Goal: Task Accomplishment & Management: Manage account settings

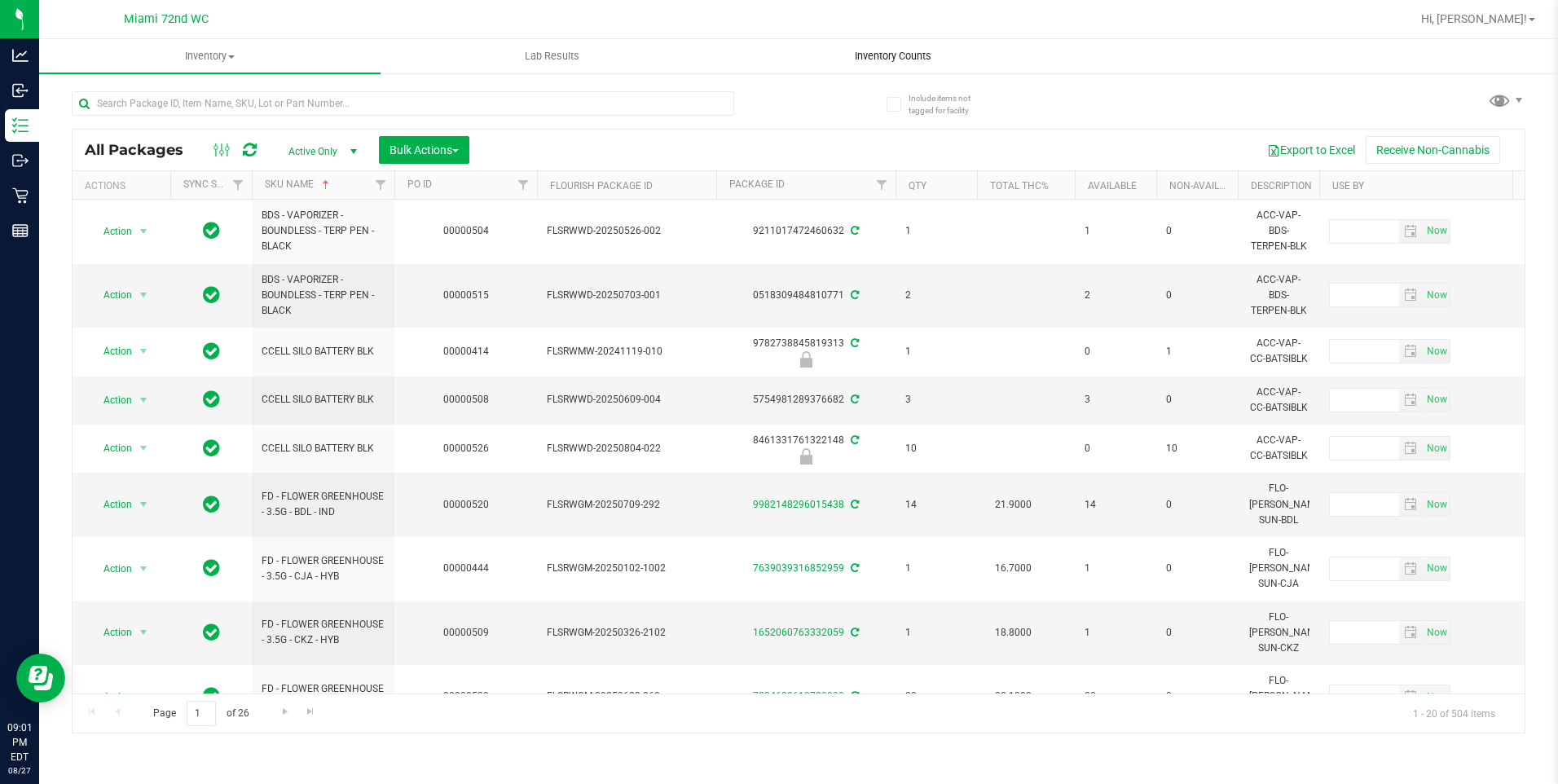
click at [914, 52] on span "Inventory Counts" at bounding box center [892, 56] width 120 height 14
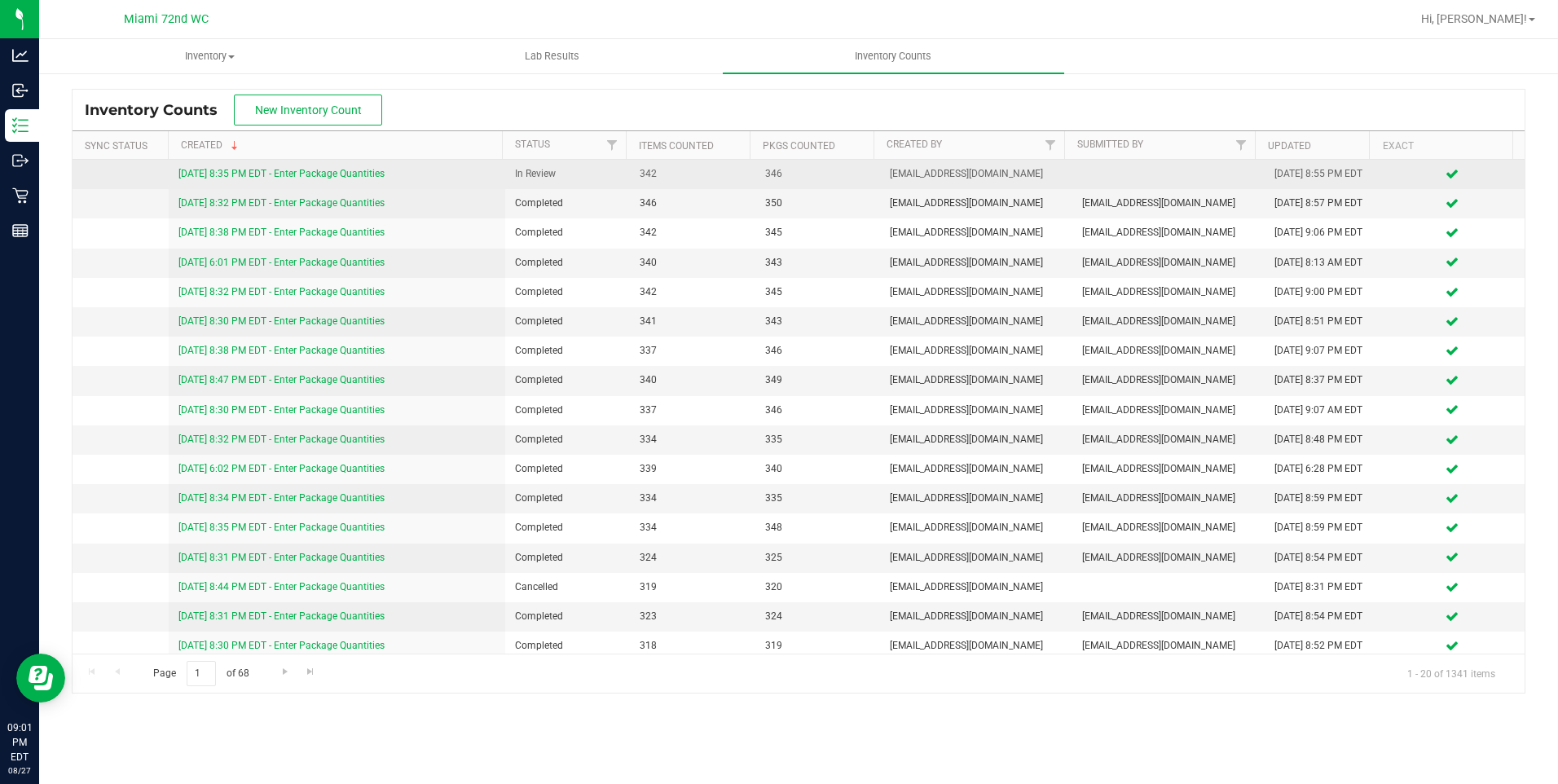
click at [372, 175] on link "[DATE] 8:35 PM EDT - Enter Package Quantities" at bounding box center [282, 174] width 206 height 12
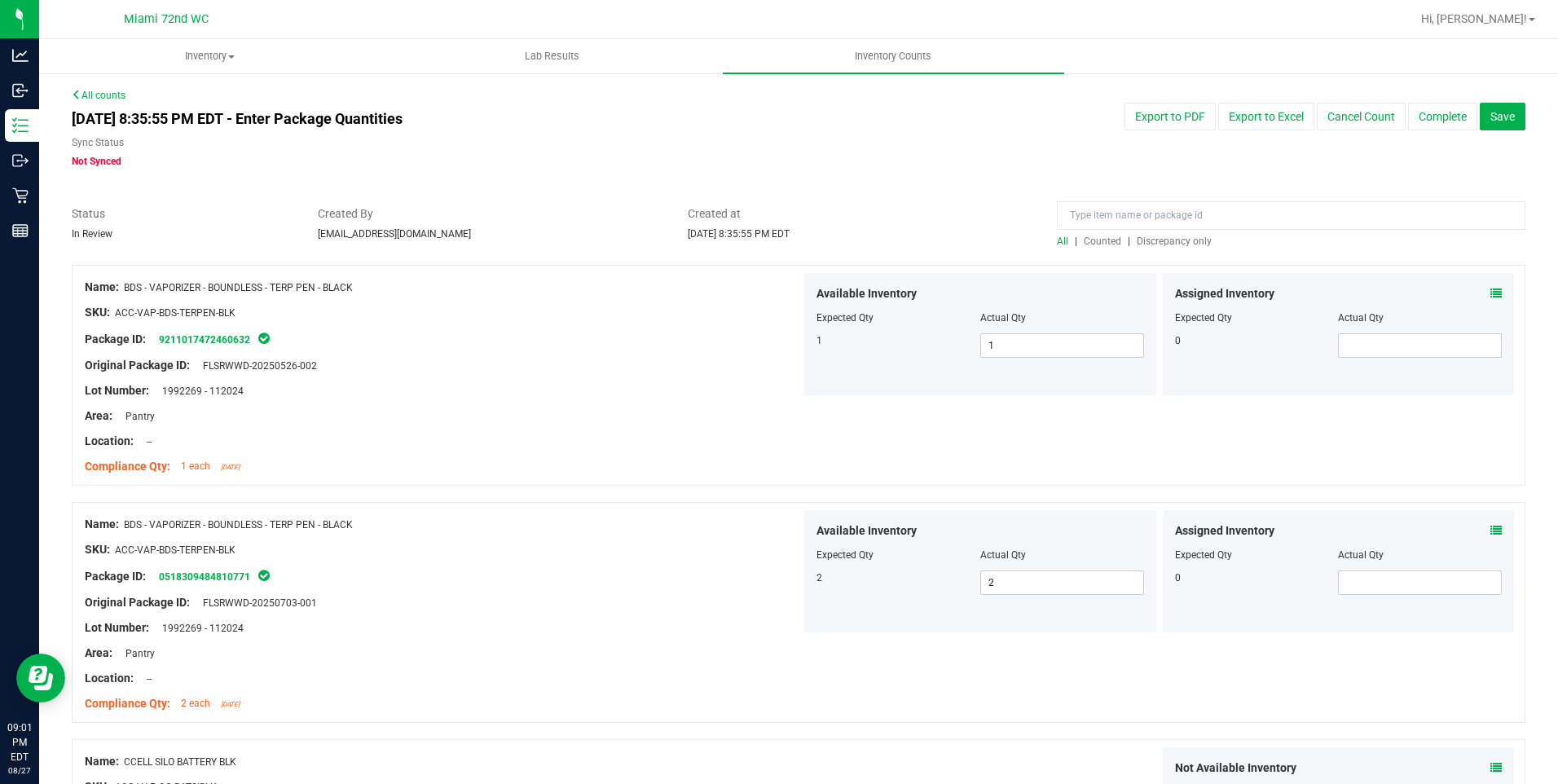
click at [1173, 245] on span "Discrepancy only" at bounding box center [1175, 241] width 75 height 12
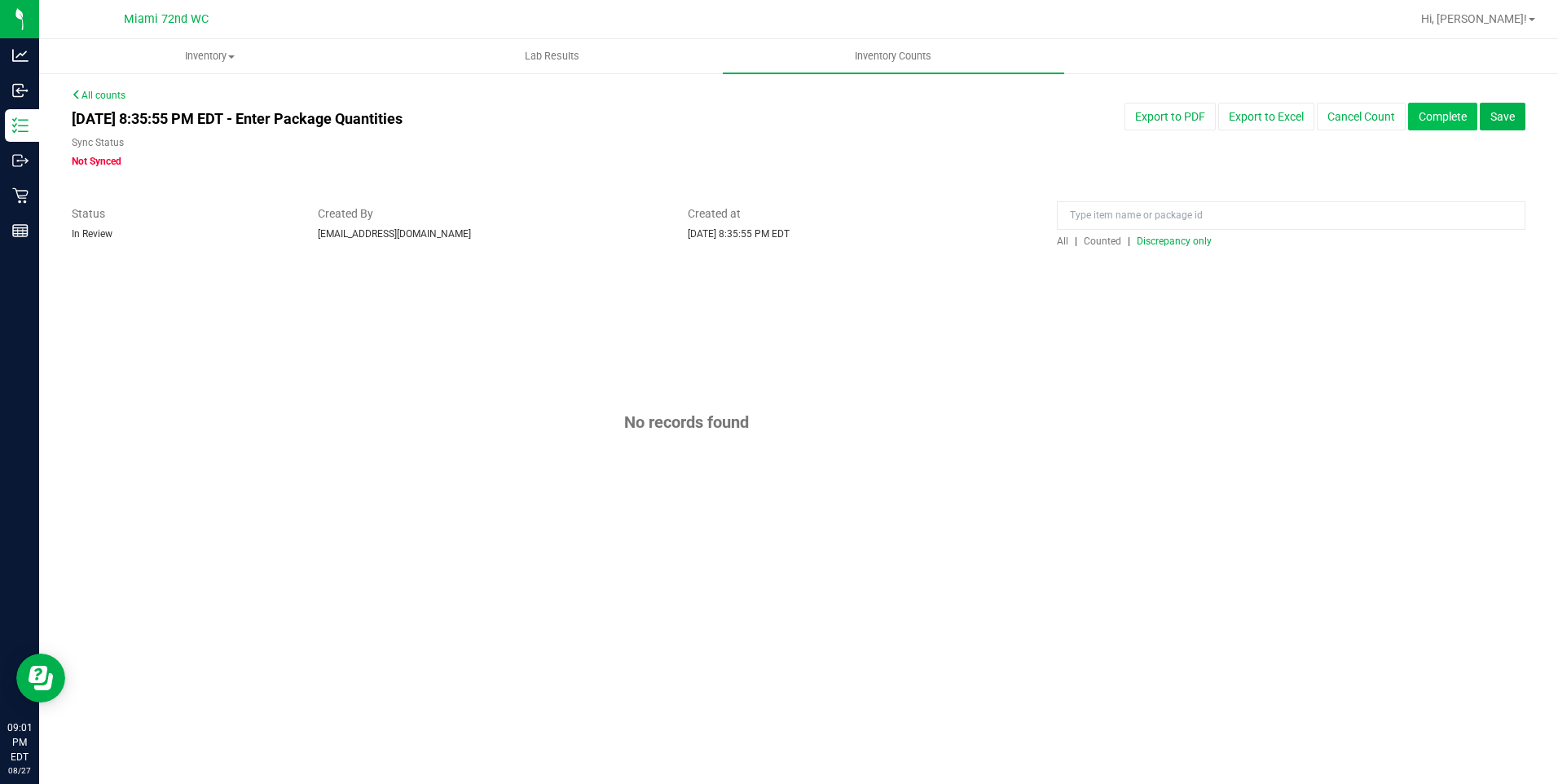
click at [1434, 123] on button "Complete" at bounding box center [1443, 116] width 69 height 28
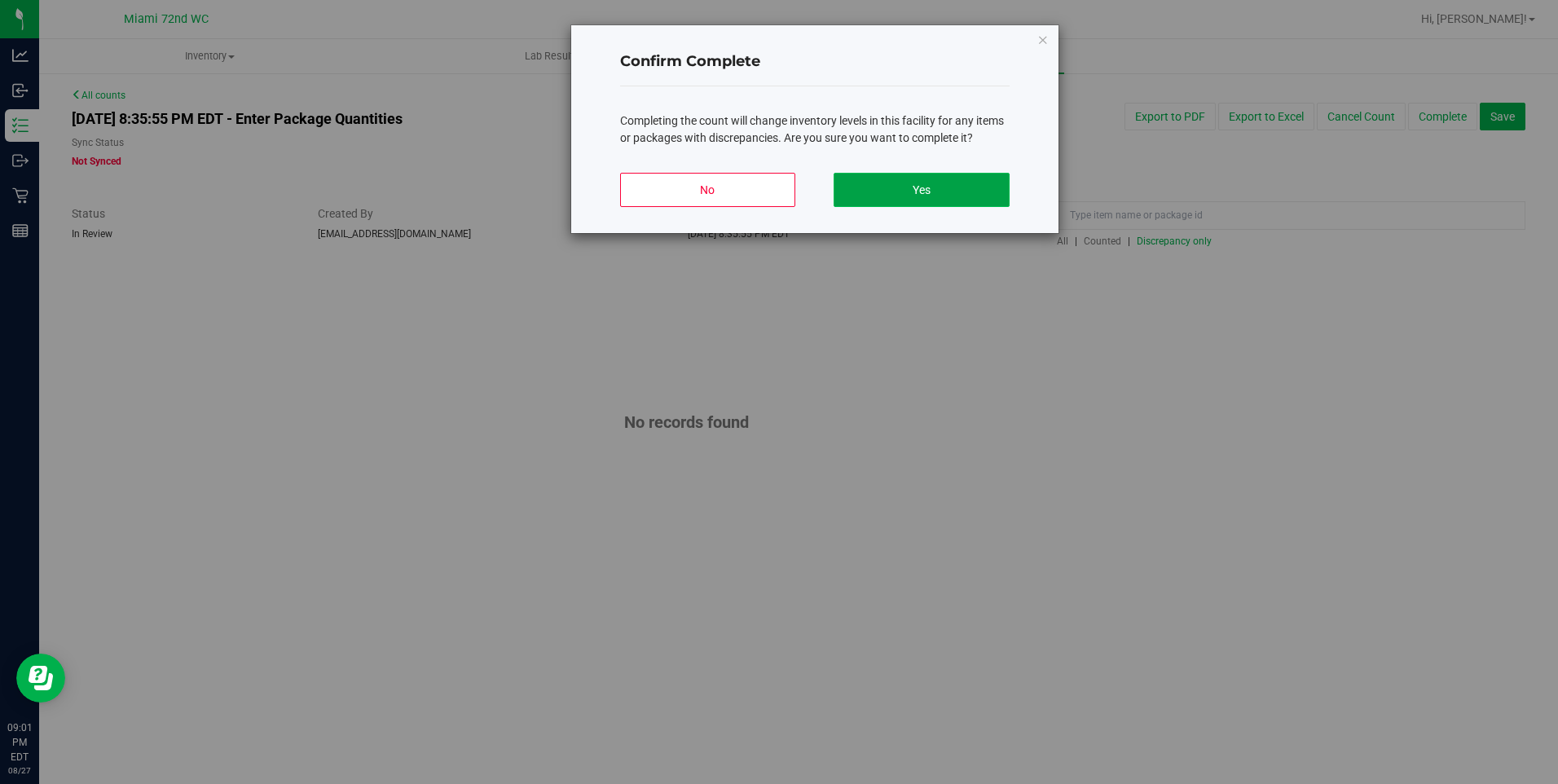
click at [967, 193] on button "Yes" at bounding box center [921, 190] width 175 height 35
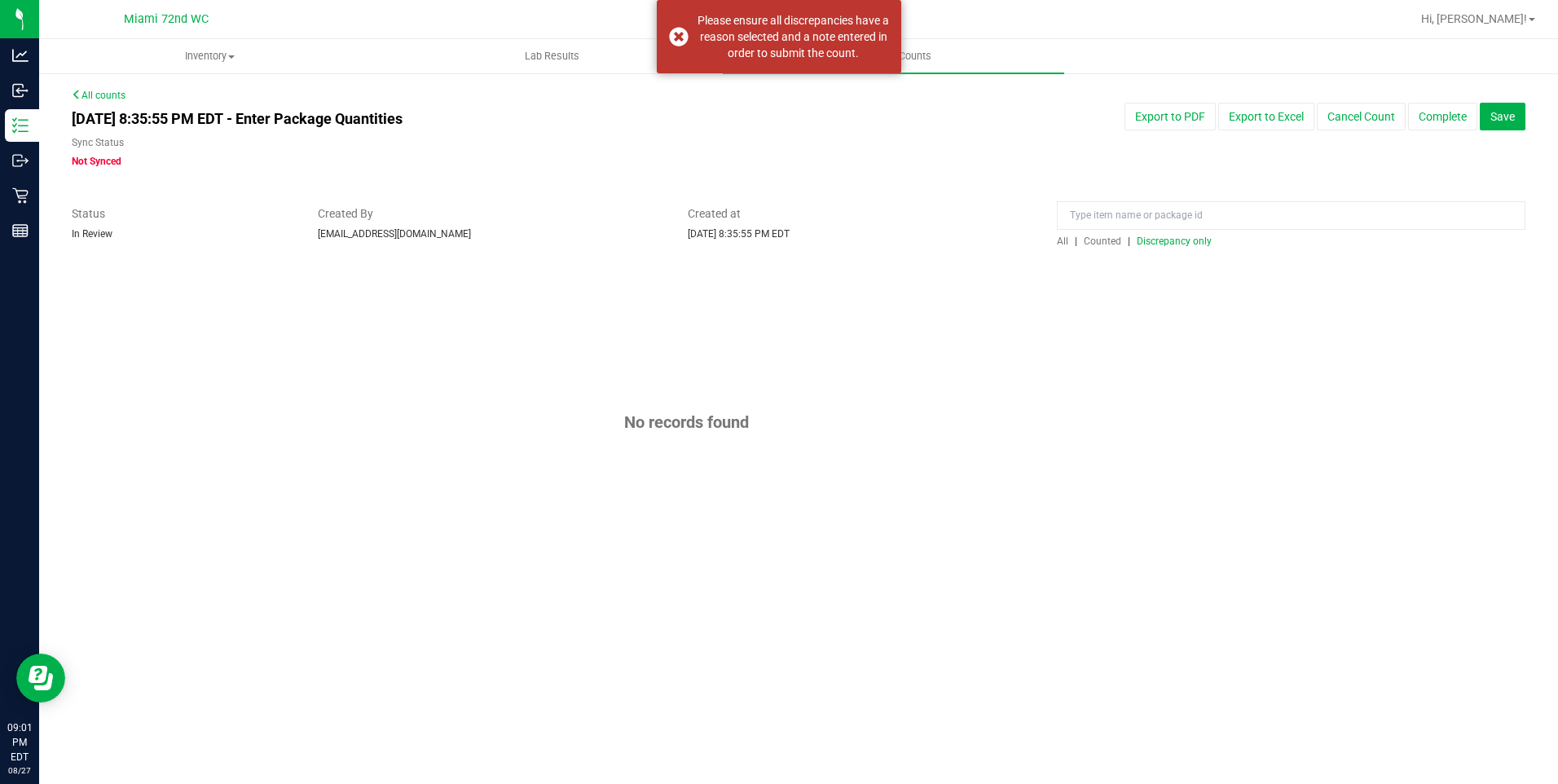
click at [1170, 244] on span "Discrepancy only" at bounding box center [1175, 241] width 75 height 12
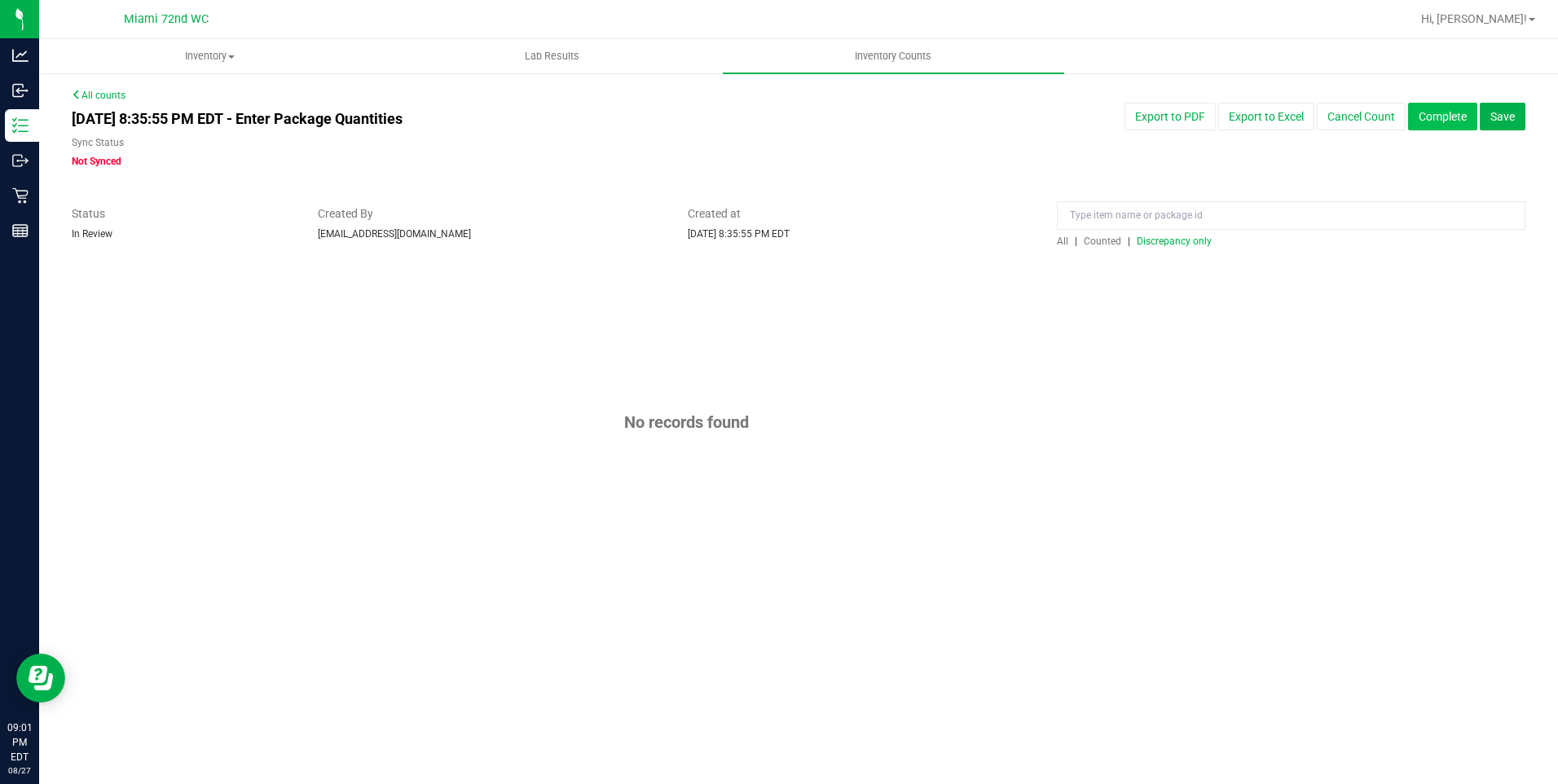
click at [1446, 105] on button "Complete" at bounding box center [1443, 116] width 69 height 28
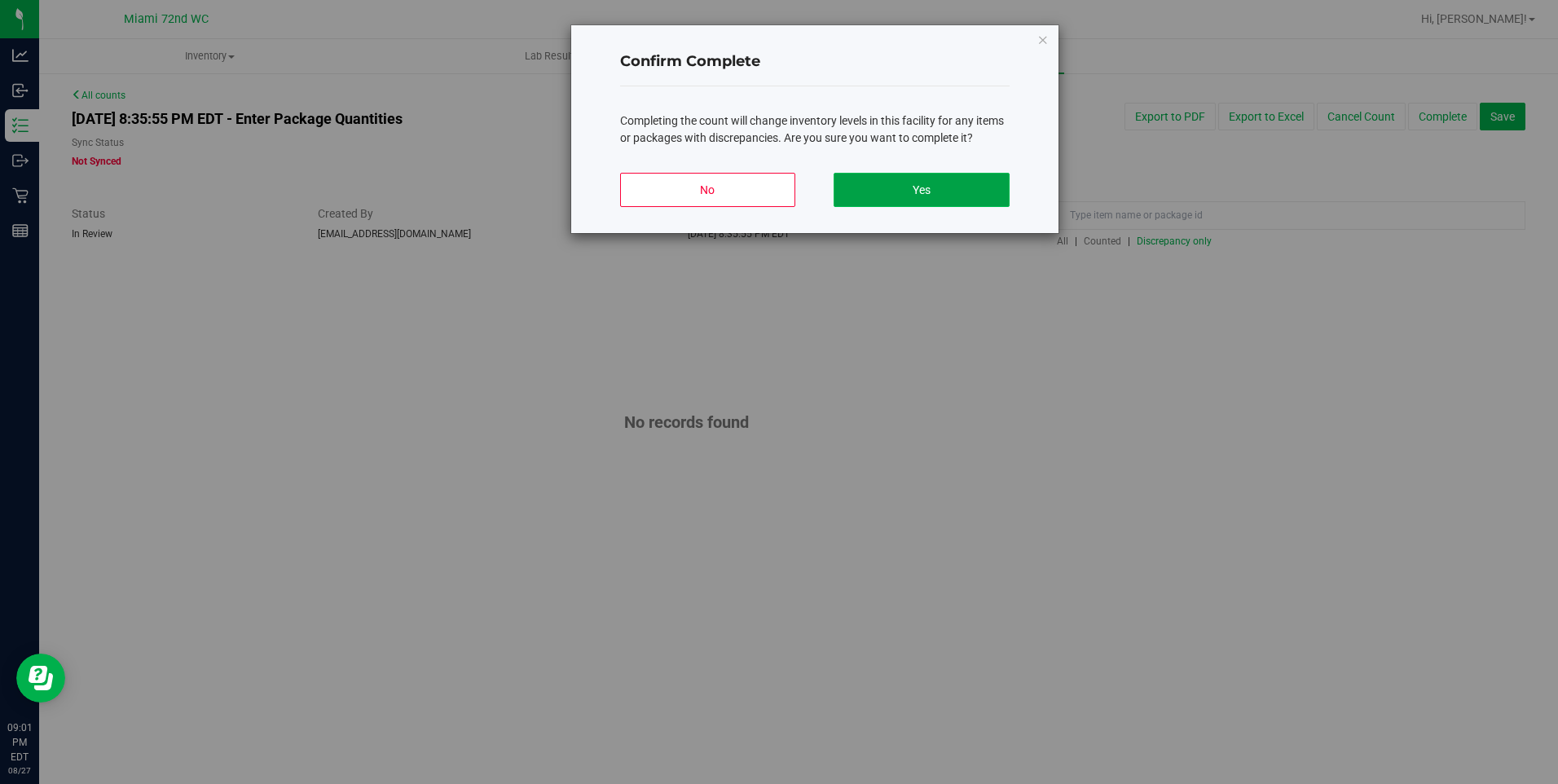
click at [937, 193] on button "Yes" at bounding box center [921, 190] width 175 height 35
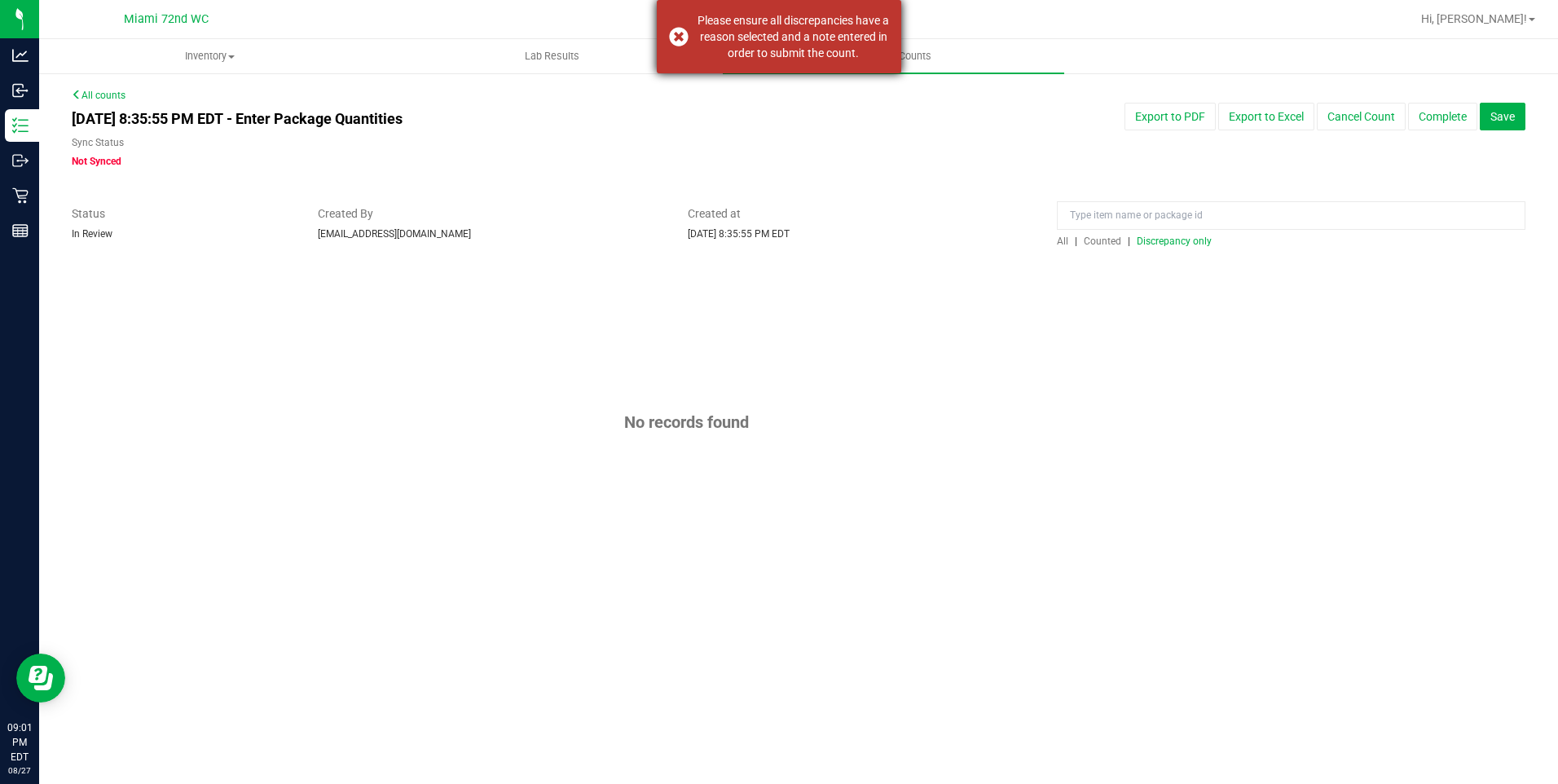
click at [678, 44] on div "Please ensure all discrepancies have a reason selected and a note entered in or…" at bounding box center [779, 37] width 244 height 73
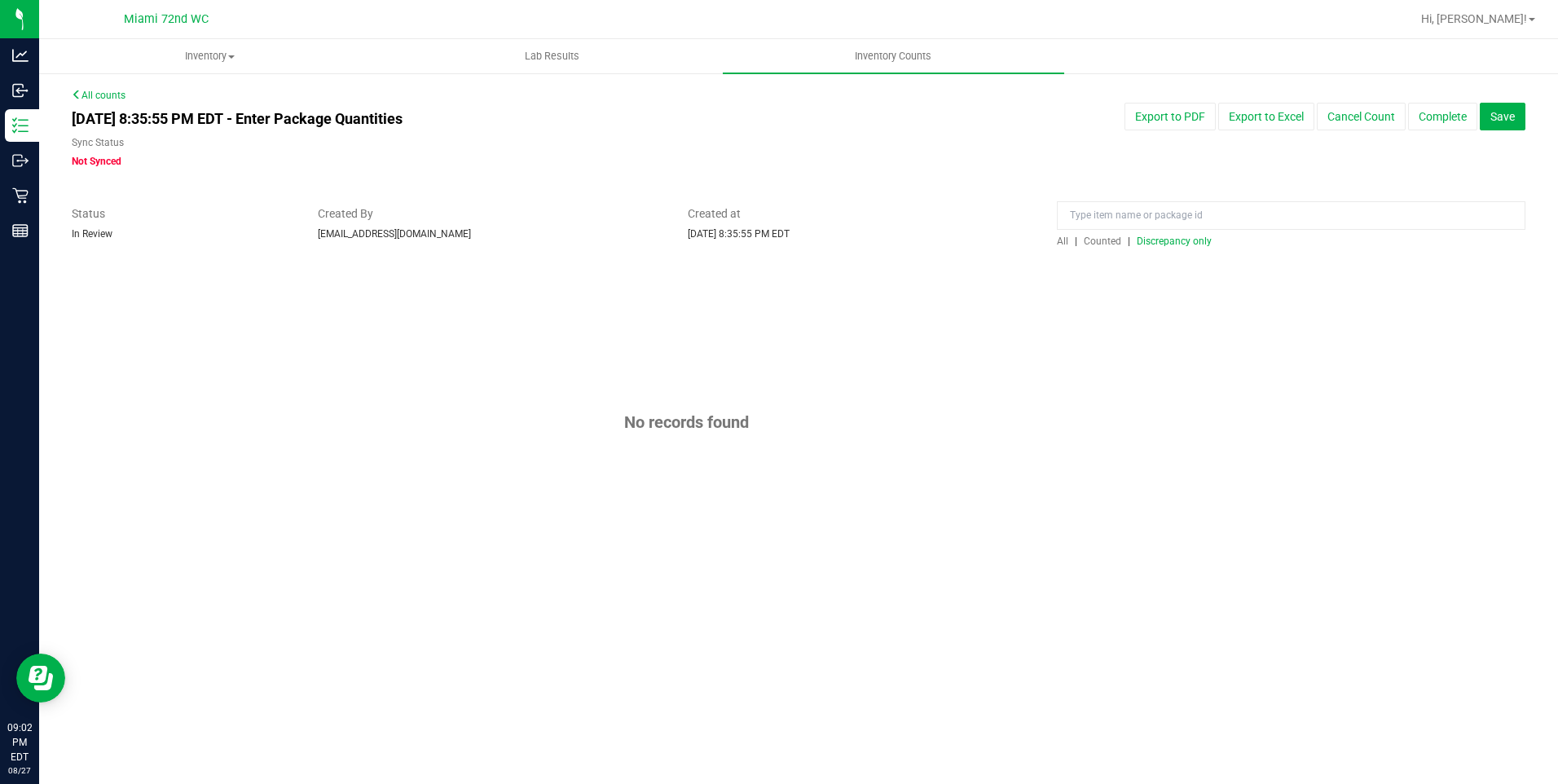
click at [1202, 236] on span "Discrepancy only" at bounding box center [1175, 241] width 75 height 12
click at [1109, 240] on span "Counted" at bounding box center [1102, 241] width 37 height 12
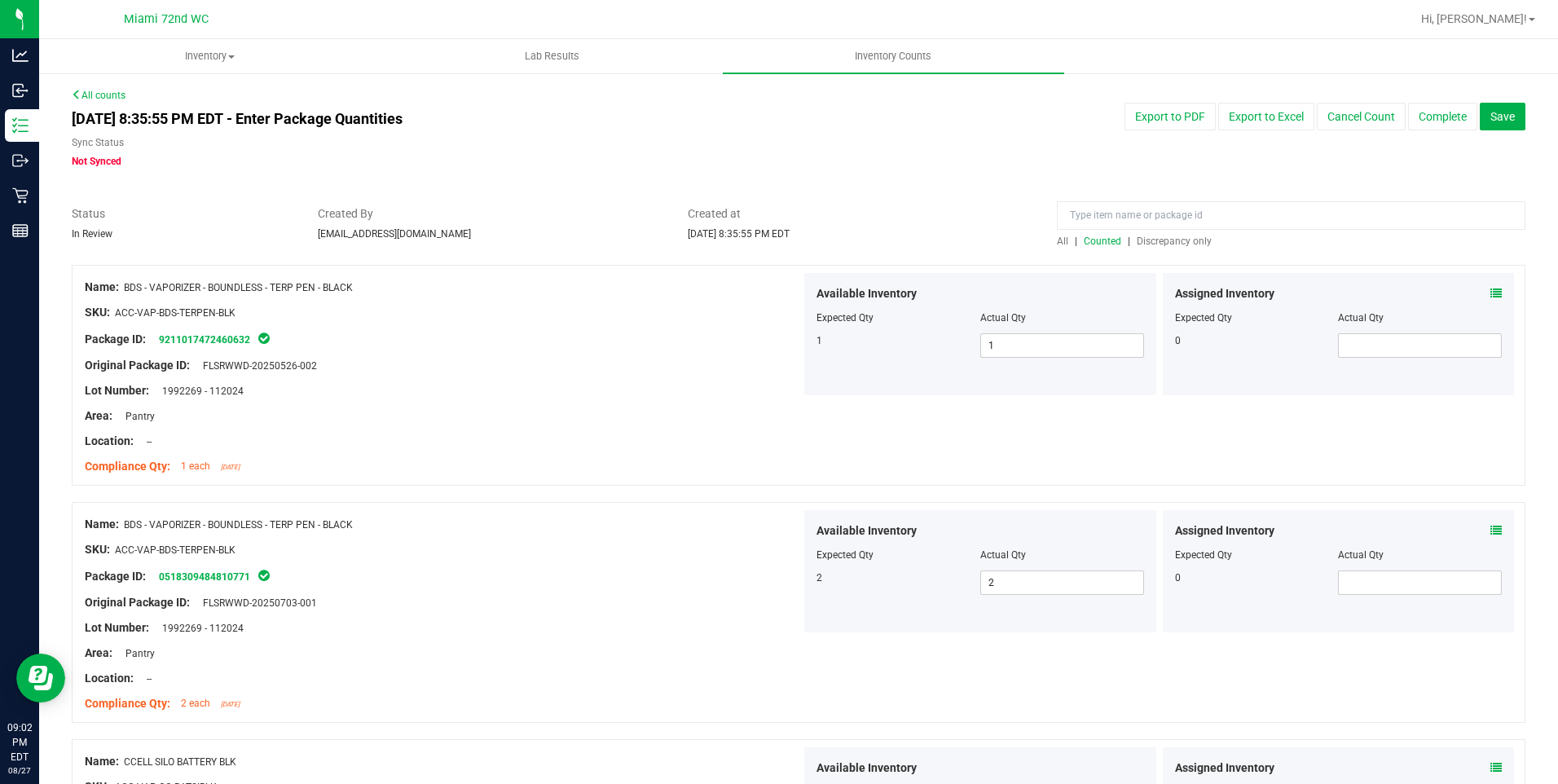
click at [1154, 243] on span "Discrepancy only" at bounding box center [1175, 241] width 75 height 12
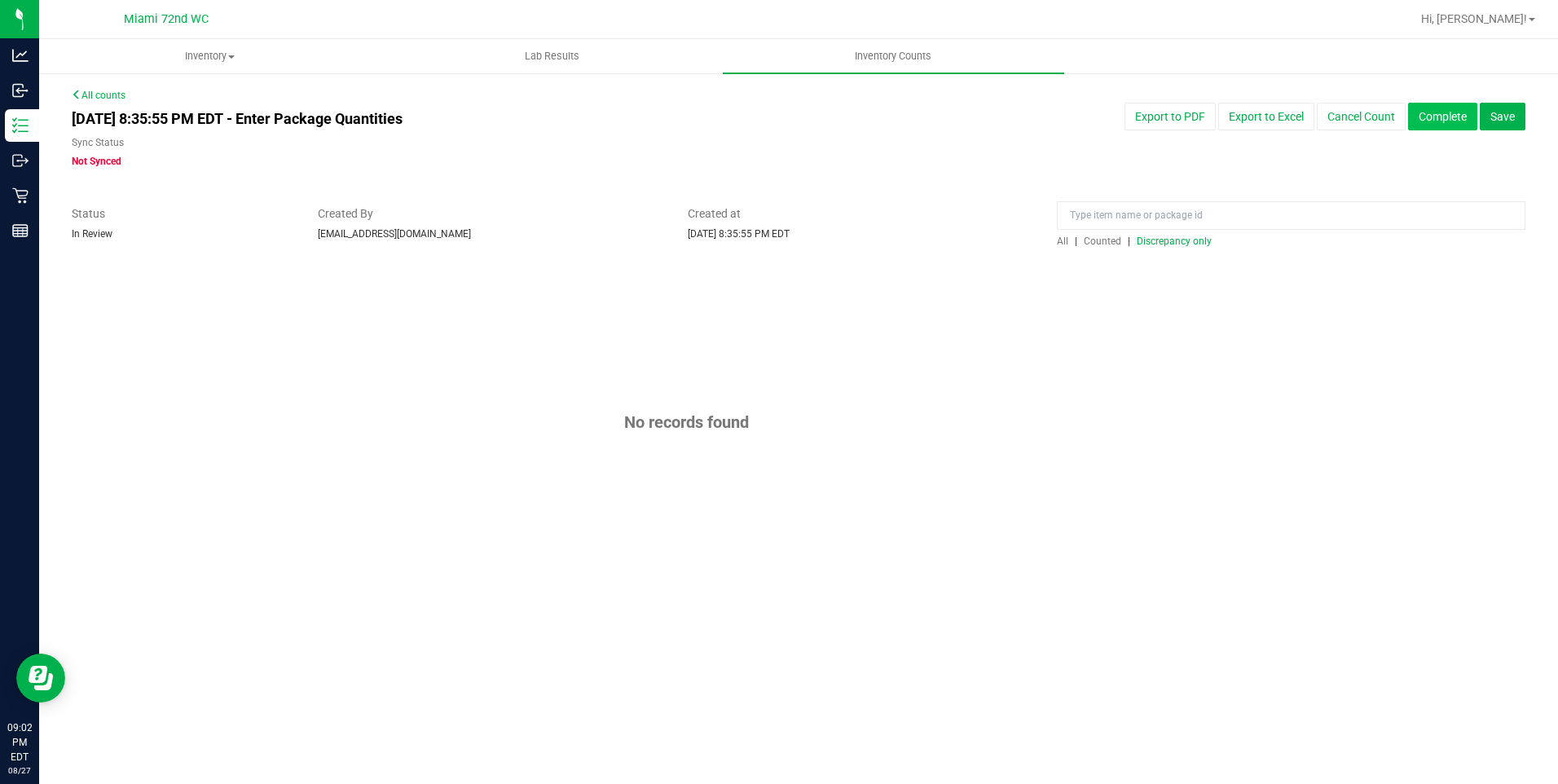
click at [1434, 104] on button "Complete" at bounding box center [1443, 116] width 69 height 28
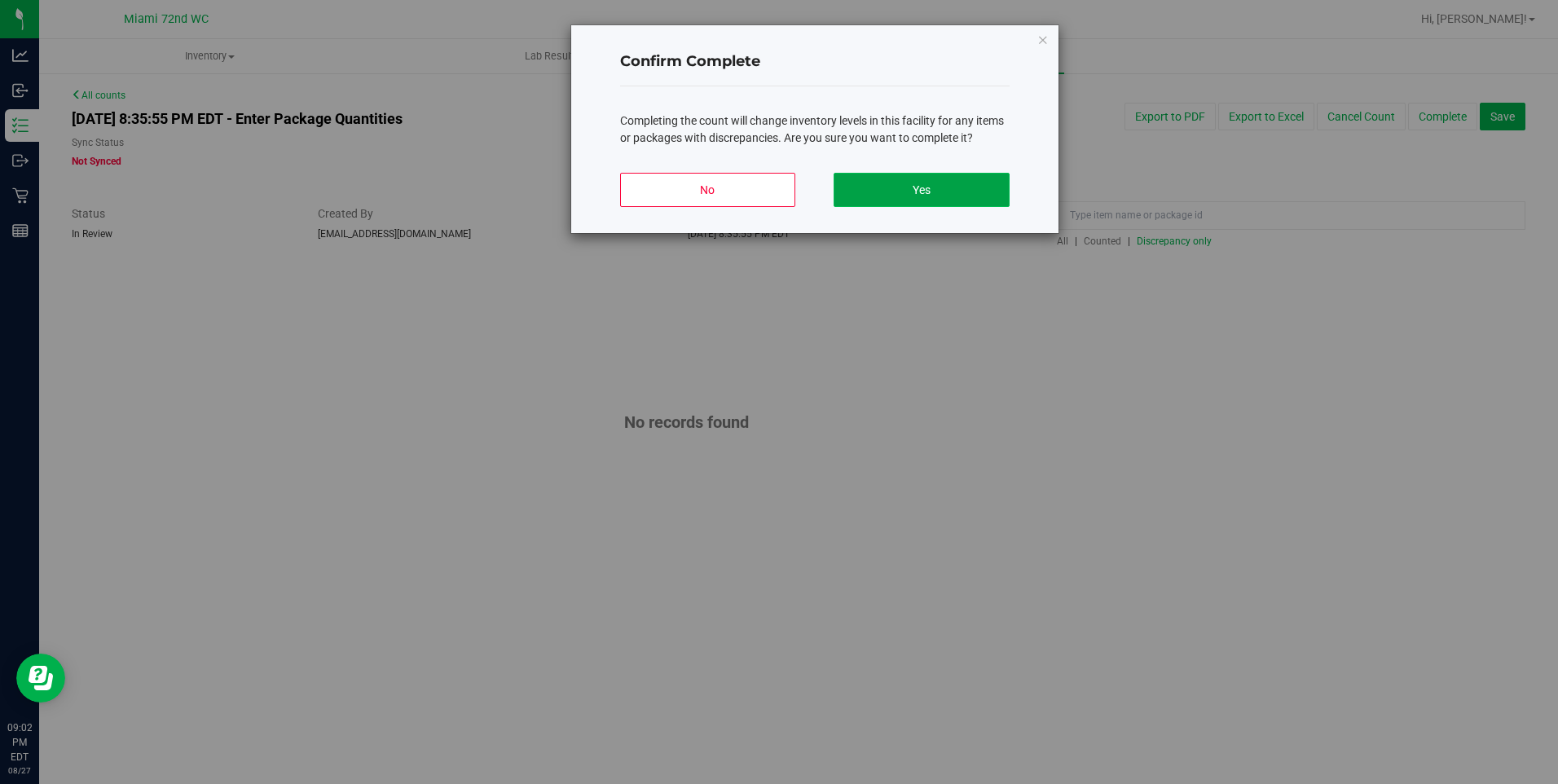
click at [977, 184] on button "Yes" at bounding box center [921, 190] width 175 height 35
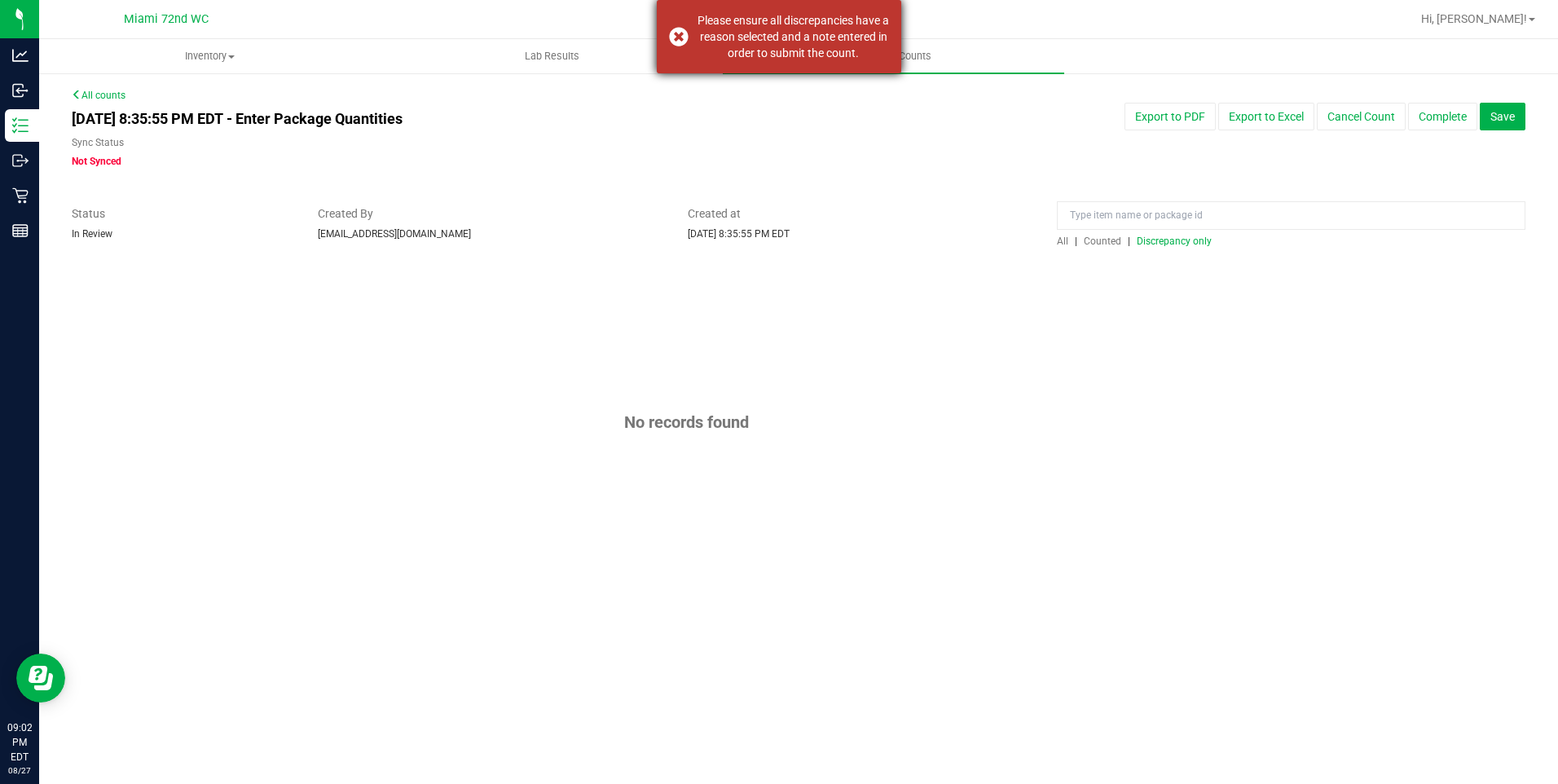
click at [672, 36] on div "Please ensure all discrepancies have a reason selected and a note entered in or…" at bounding box center [779, 37] width 244 height 73
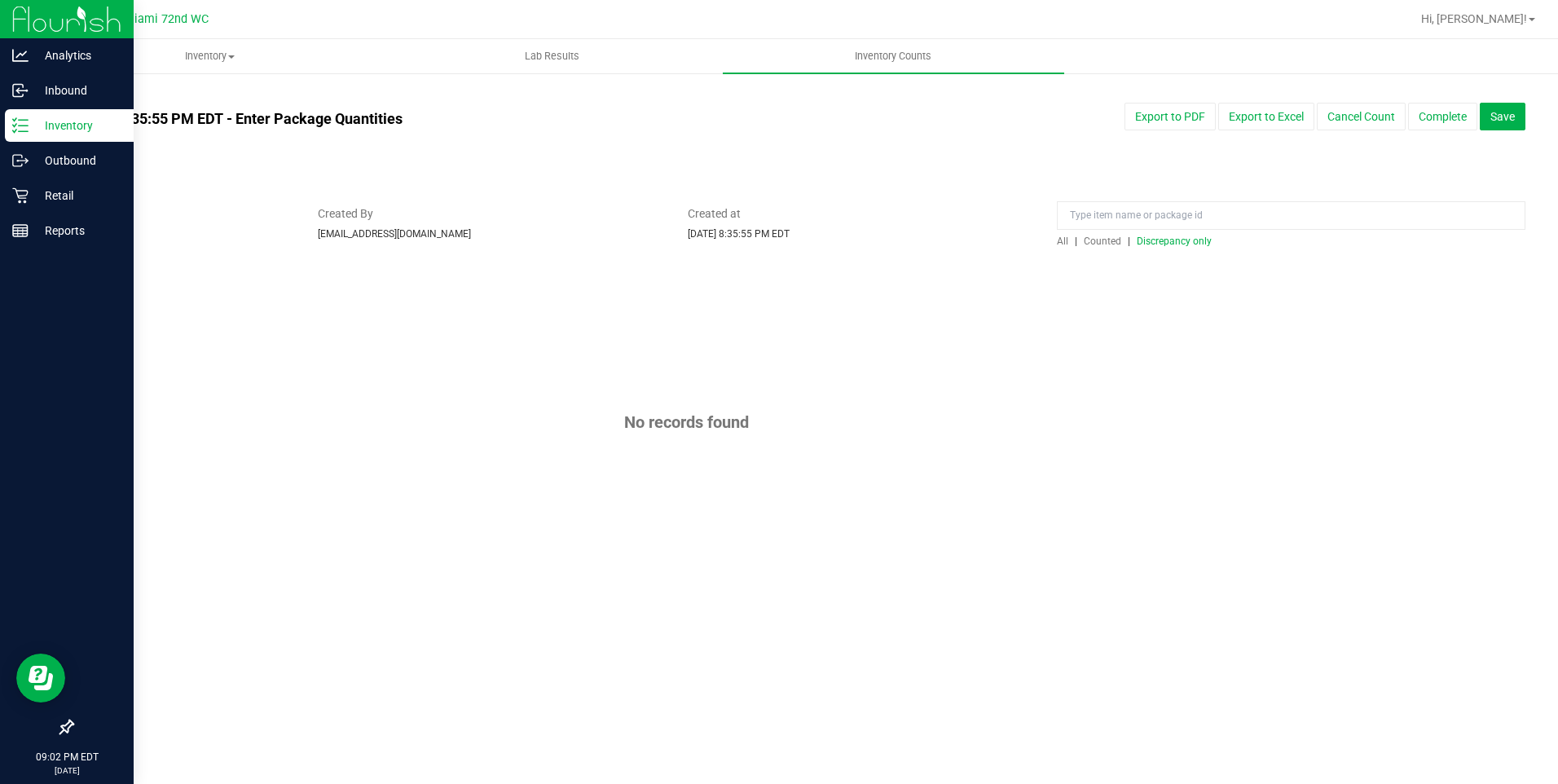
click at [29, 120] on p "Inventory" at bounding box center [78, 125] width 98 height 19
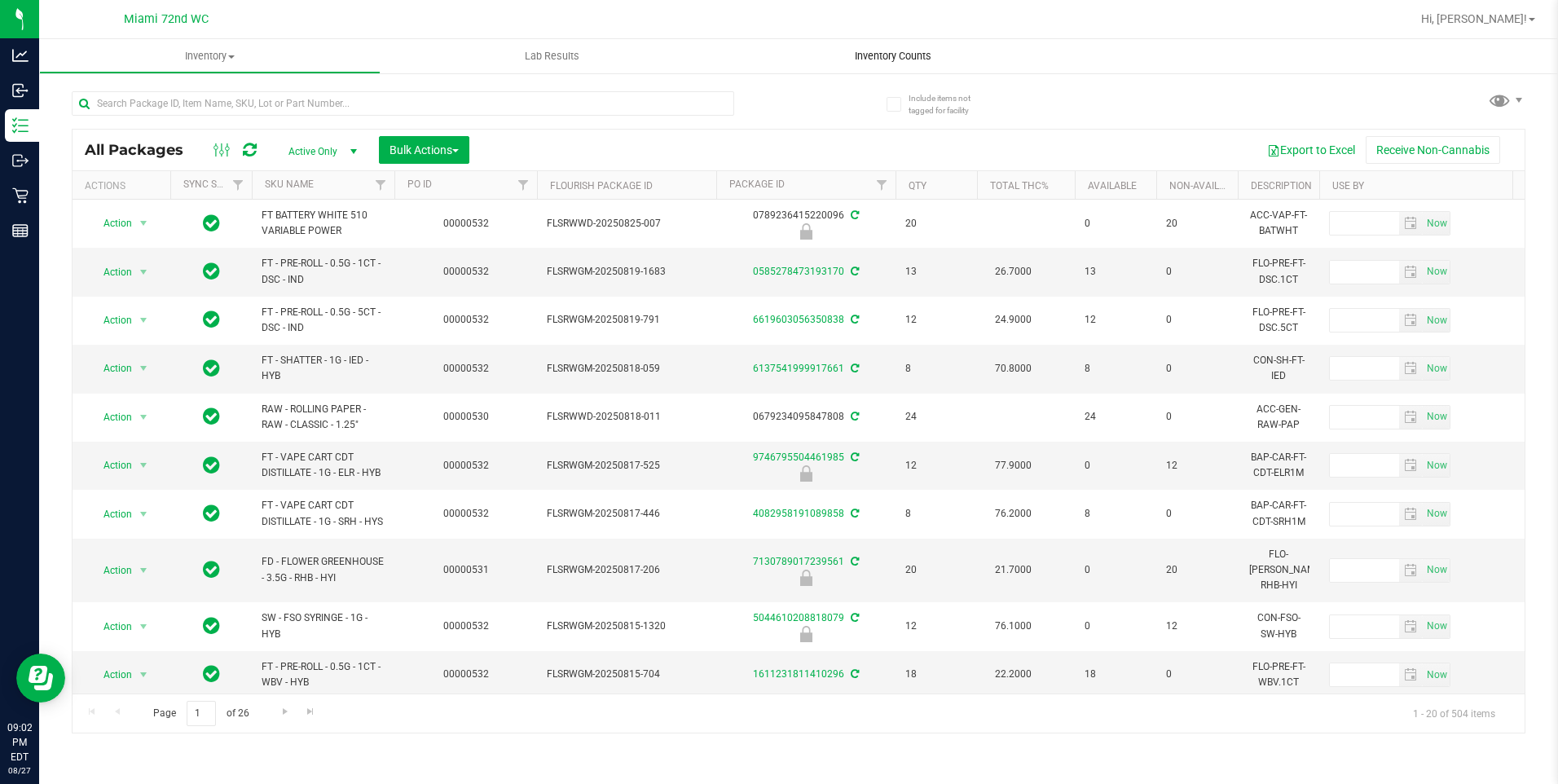
click at [878, 61] on span "Inventory Counts" at bounding box center [892, 56] width 120 height 14
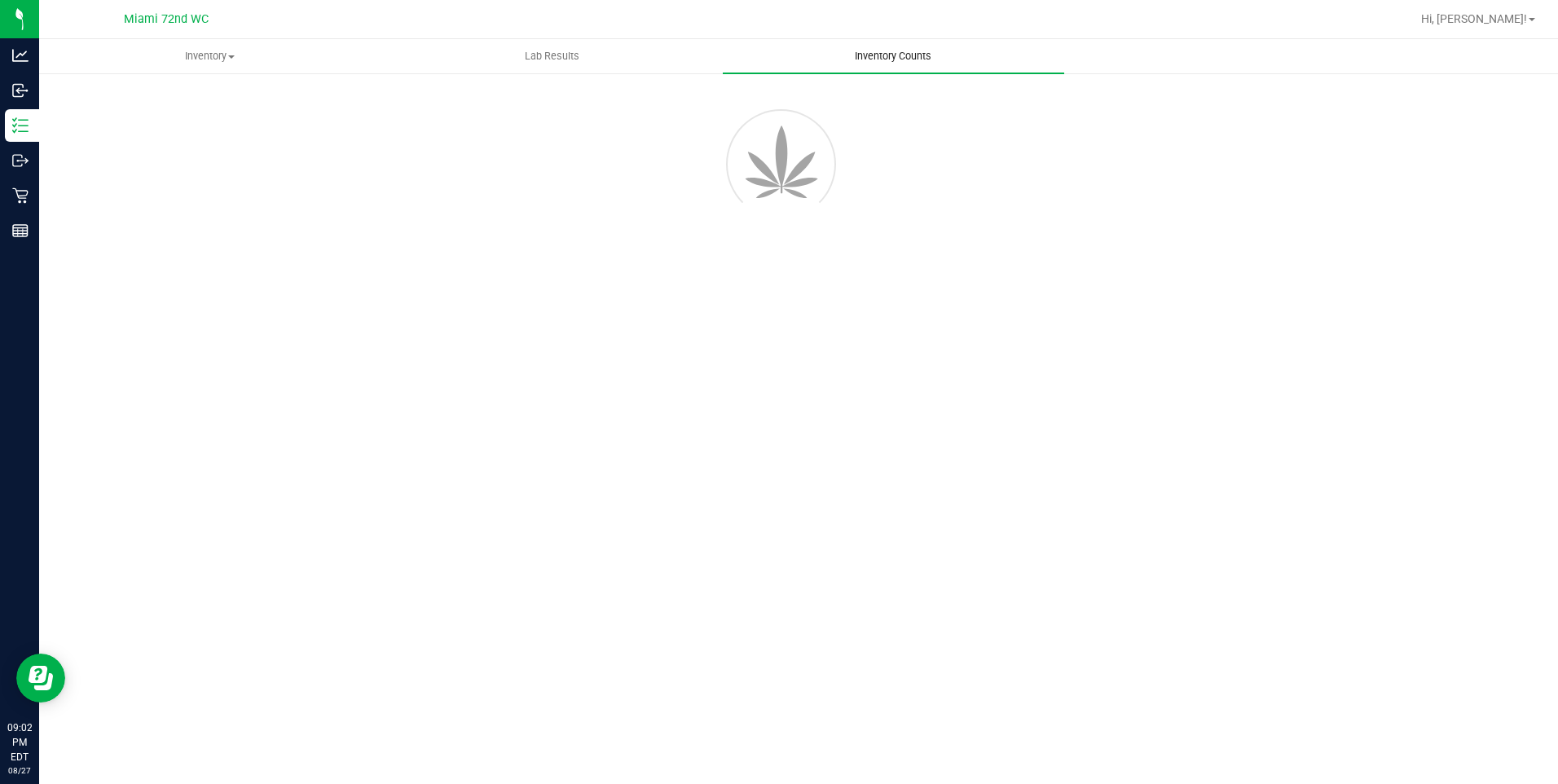
click at [878, 56] on span "Inventory Counts" at bounding box center [892, 56] width 120 height 14
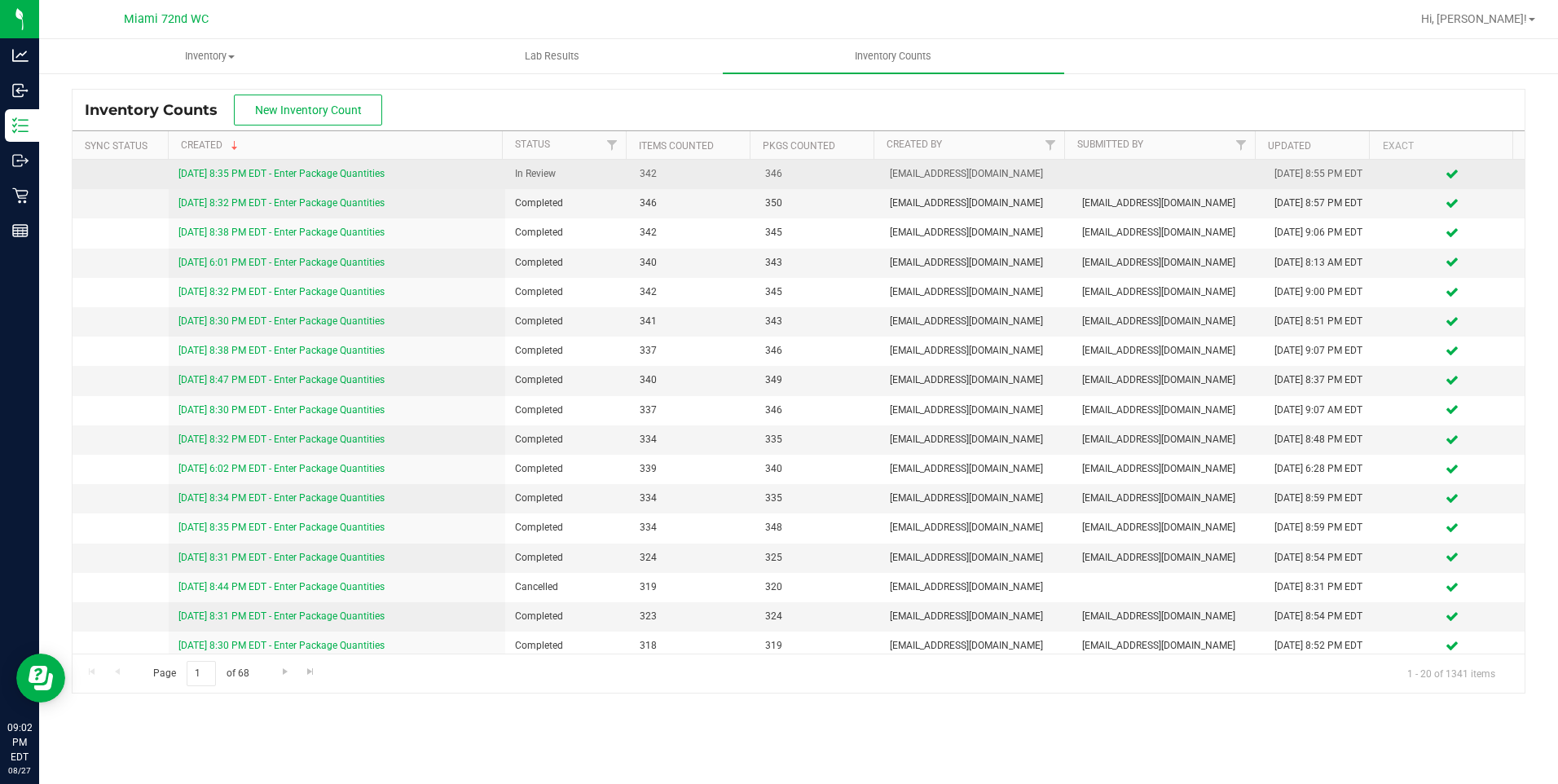
click at [364, 169] on link "[DATE] 8:35 PM EDT - Enter Package Quantities" at bounding box center [282, 174] width 206 height 12
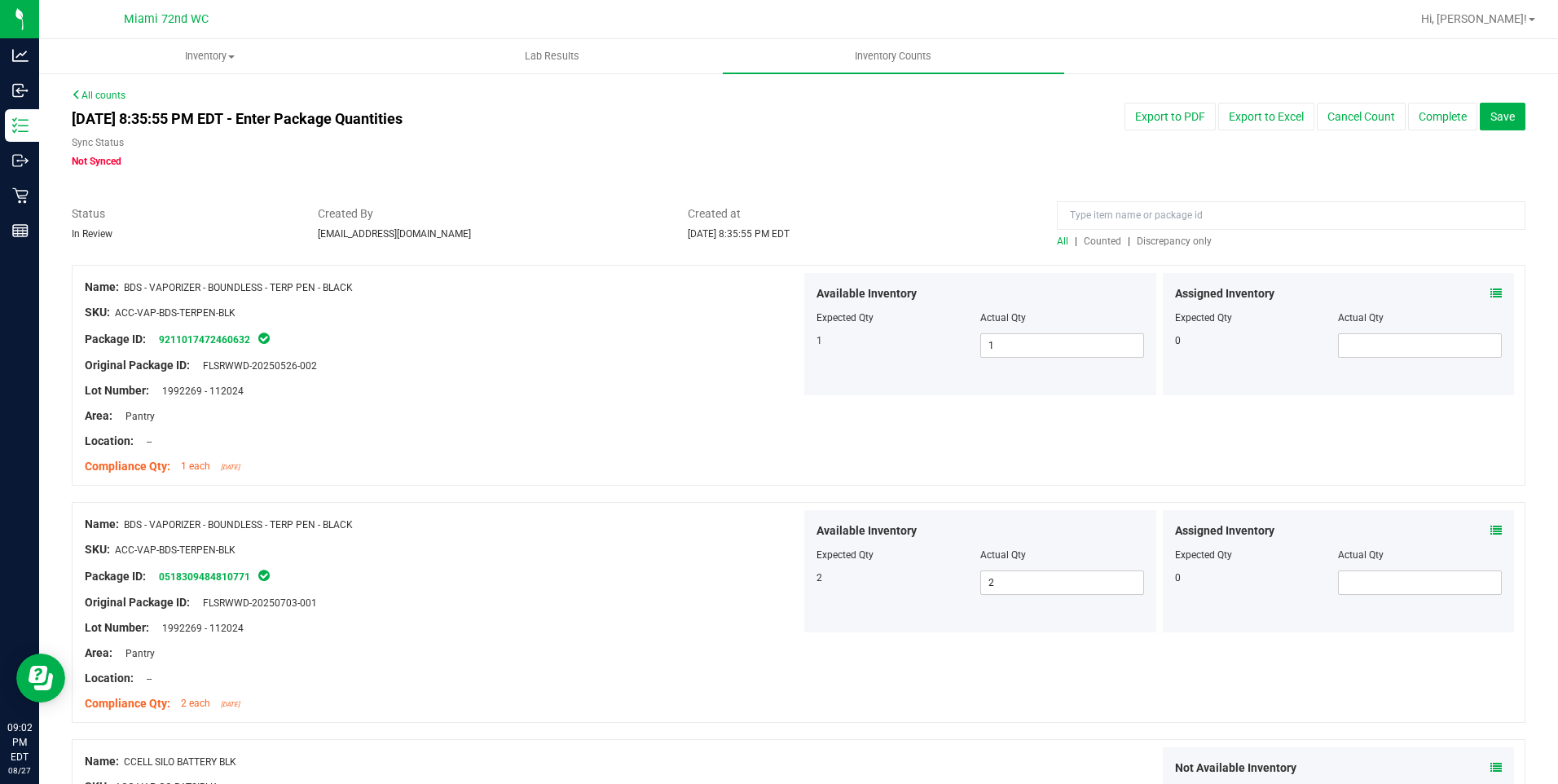
click at [1171, 243] on span "Discrepancy only" at bounding box center [1175, 241] width 75 height 12
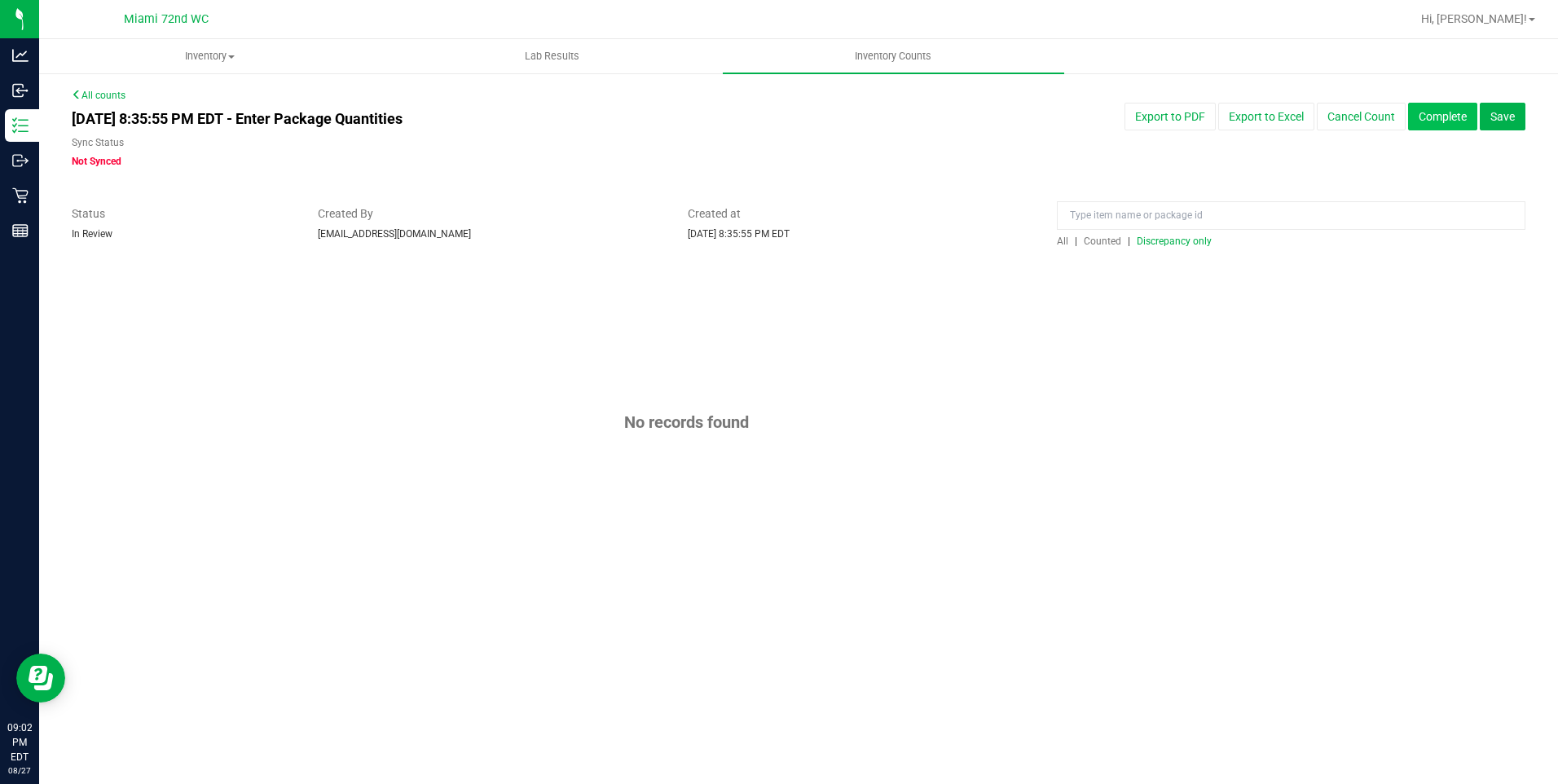
click at [1453, 122] on button "Complete" at bounding box center [1443, 116] width 69 height 28
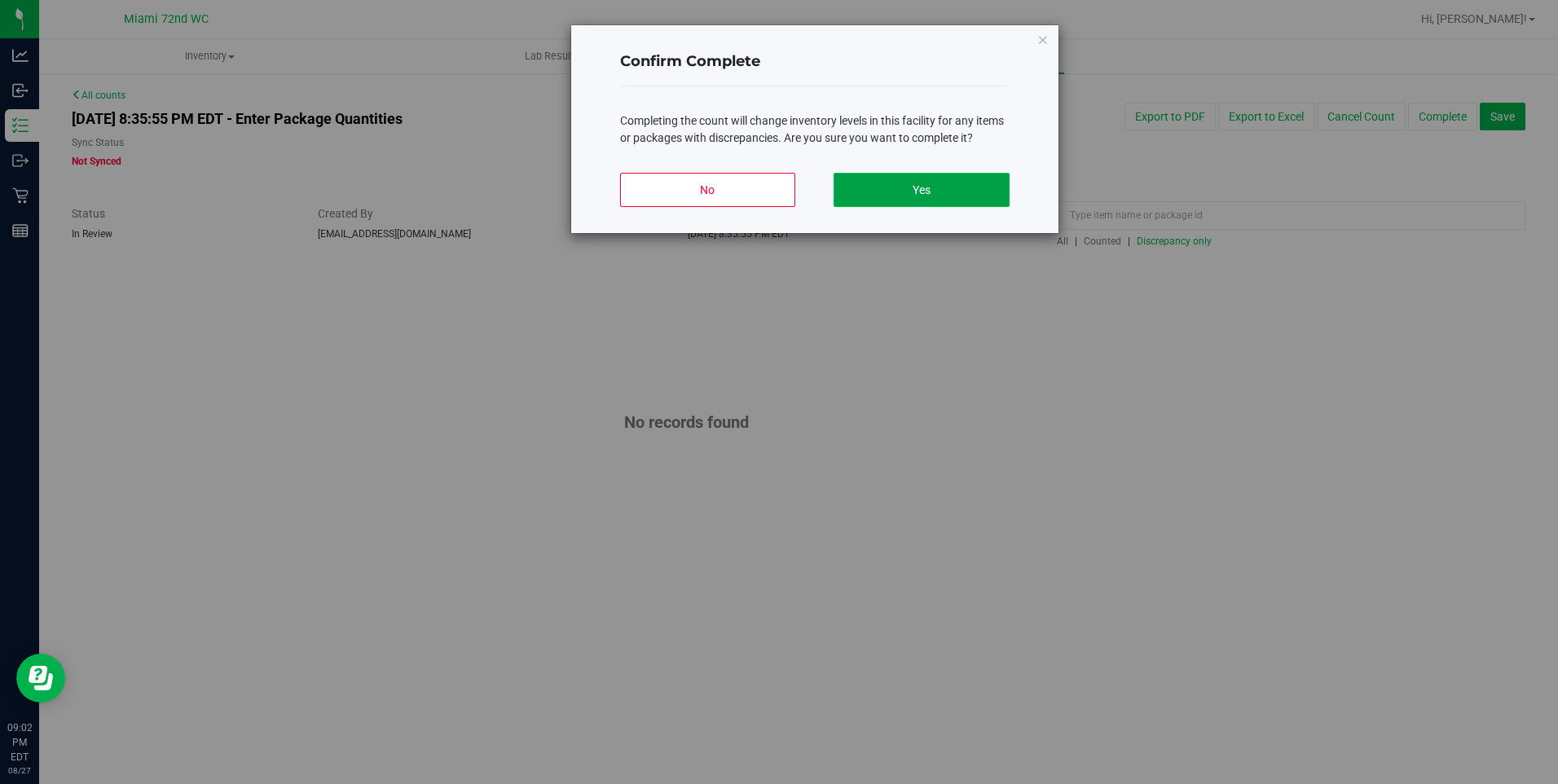
click at [949, 194] on button "Yes" at bounding box center [921, 190] width 175 height 35
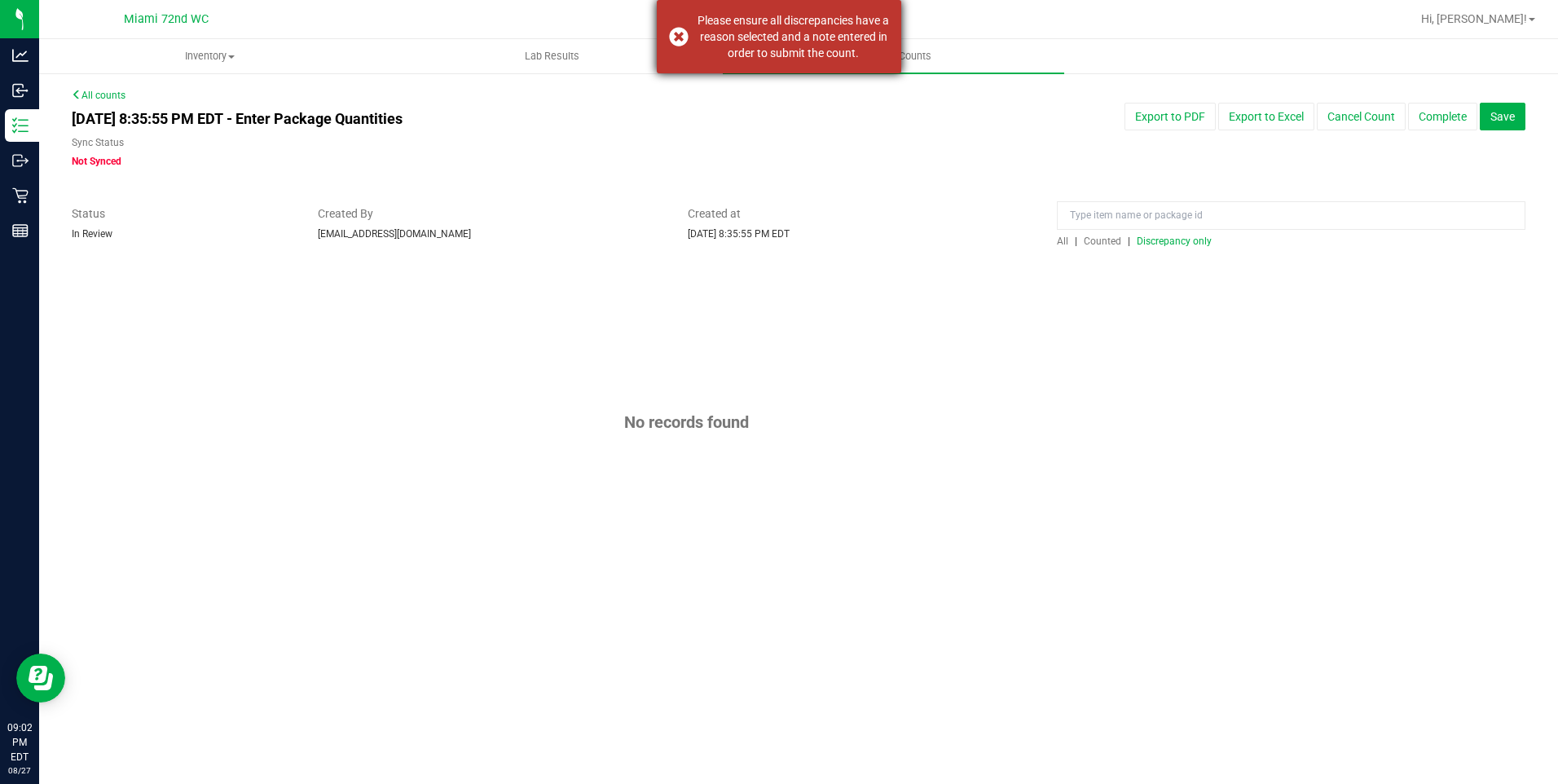
click at [677, 33] on div "Please ensure all discrepancies have a reason selected and a note entered in or…" at bounding box center [779, 37] width 244 height 73
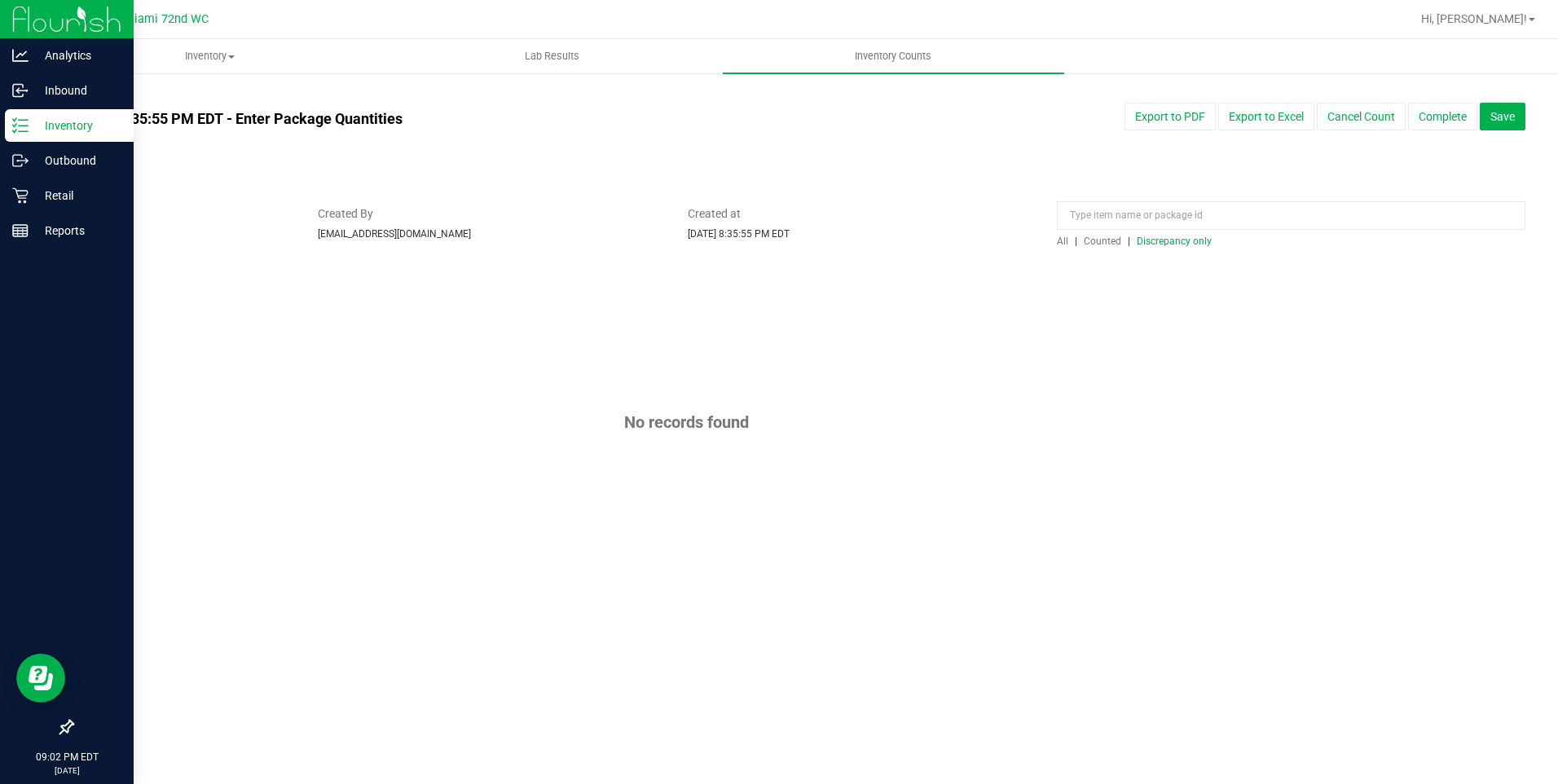
click at [30, 128] on p "Inventory" at bounding box center [78, 125] width 98 height 19
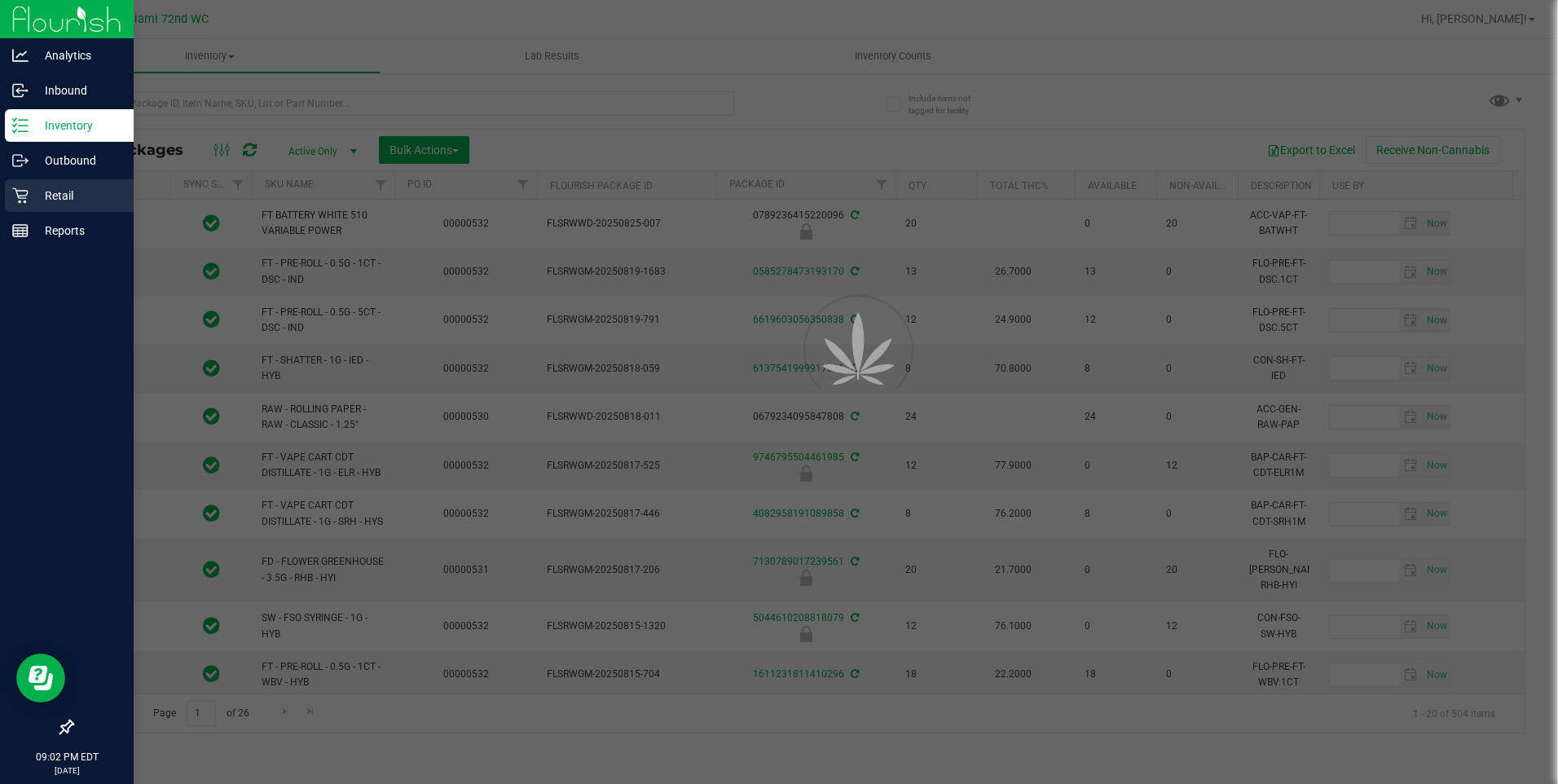
click at [16, 202] on icon at bounding box center [20, 195] width 16 height 16
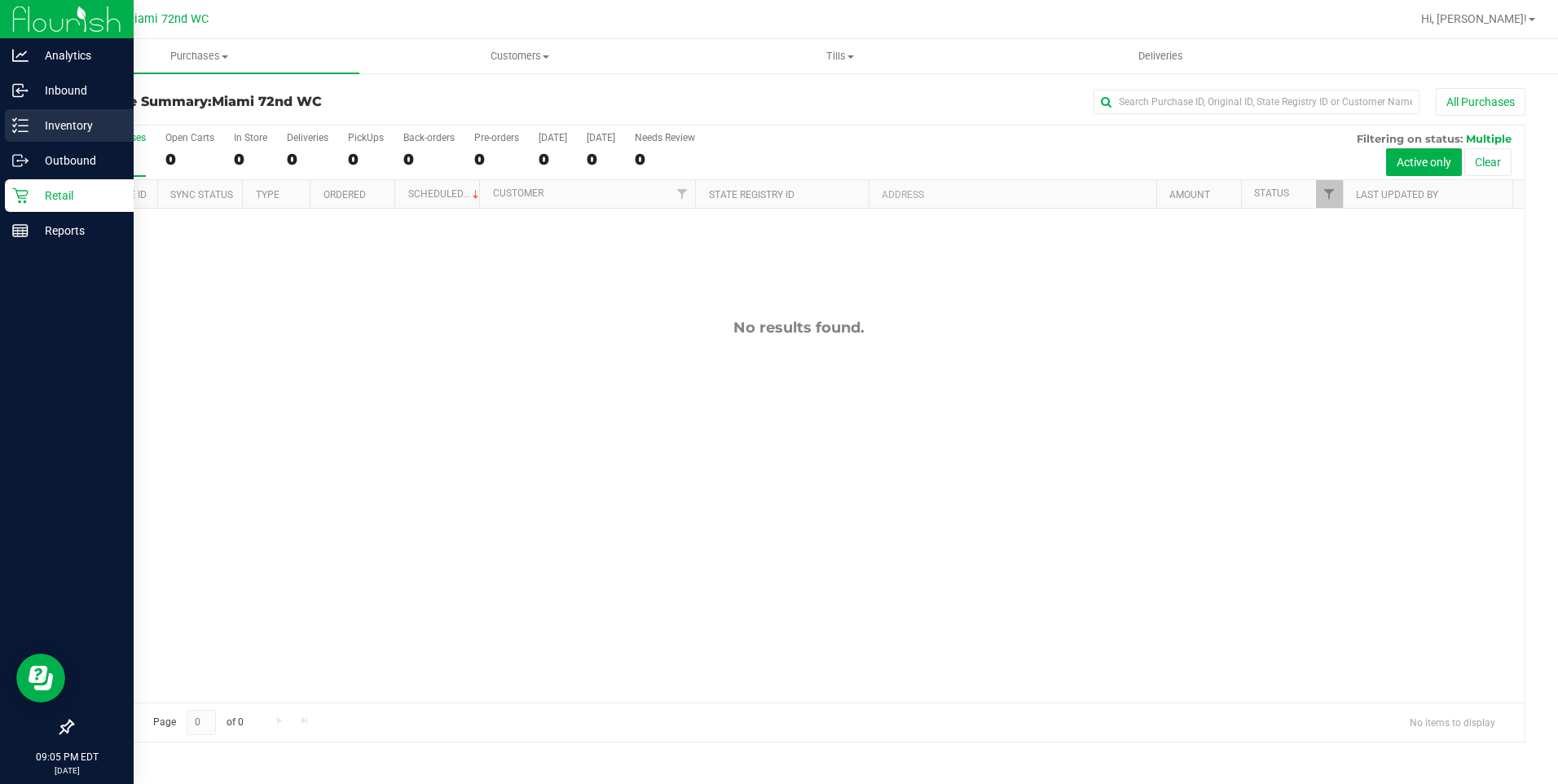
click at [5, 131] on div "Inventory" at bounding box center [69, 126] width 129 height 33
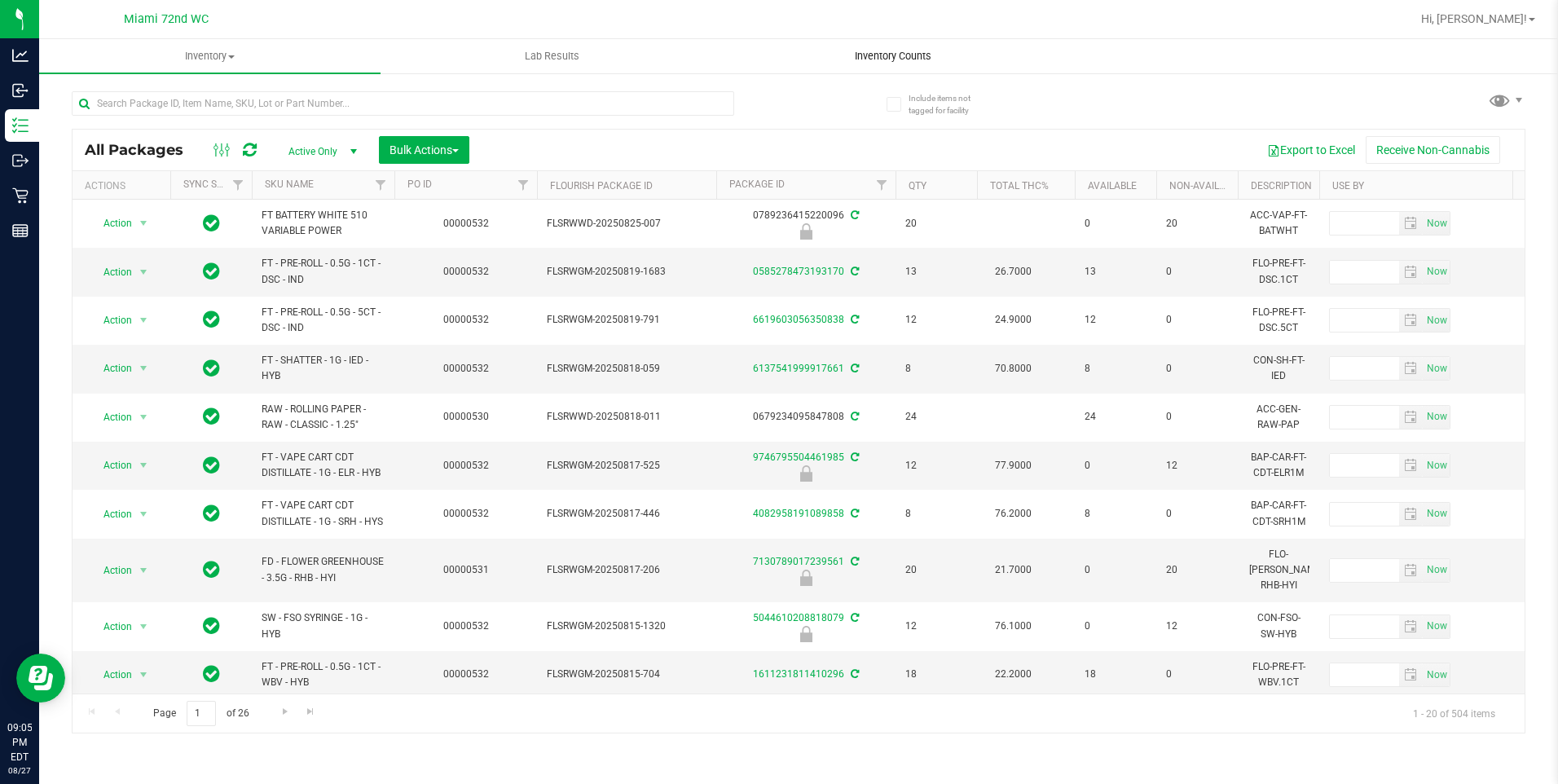
click at [893, 59] on span "Inventory Counts" at bounding box center [892, 56] width 120 height 14
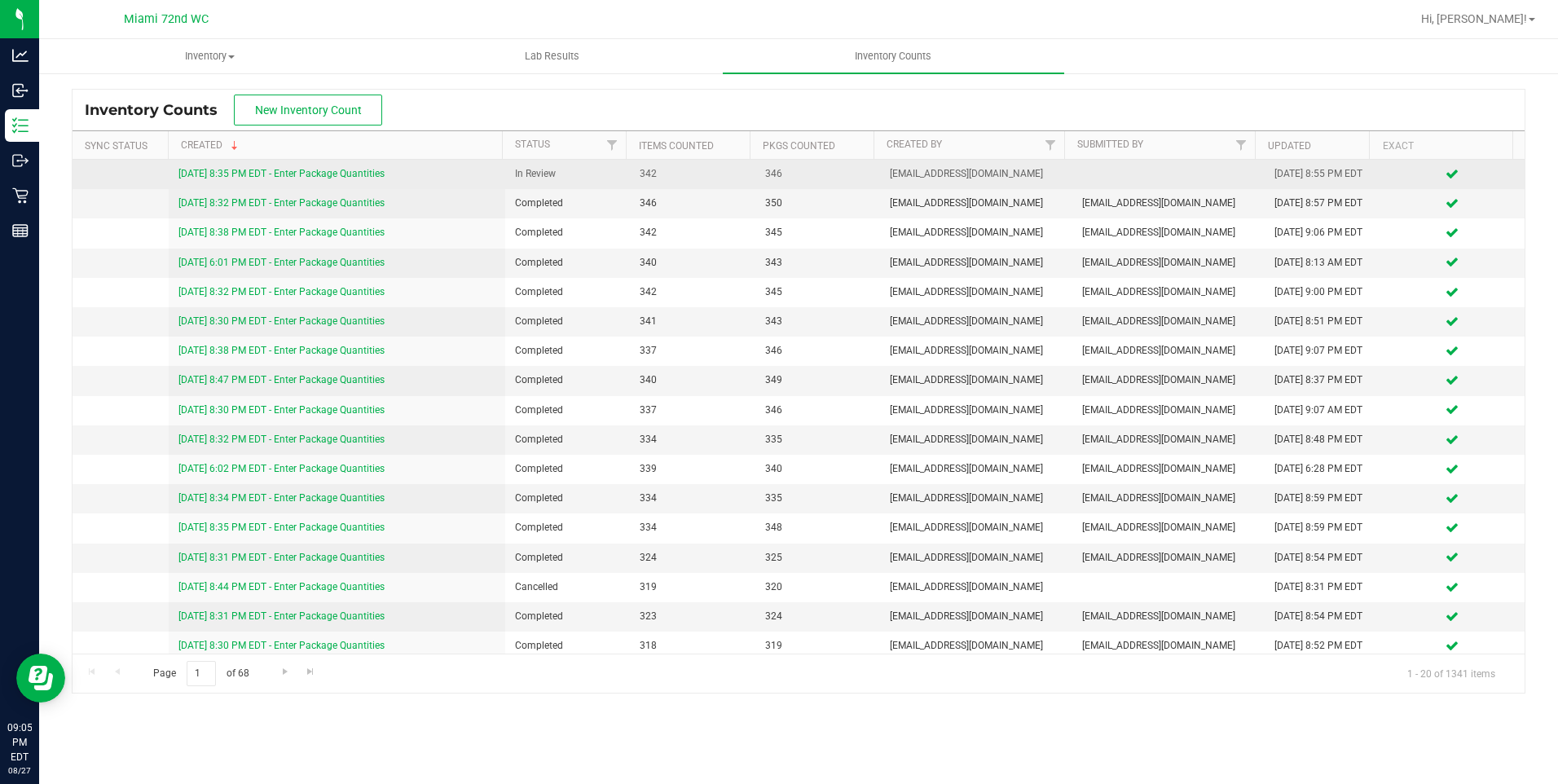
click at [370, 173] on link "[DATE] 8:35 PM EDT - Enter Package Quantities" at bounding box center [282, 174] width 206 height 12
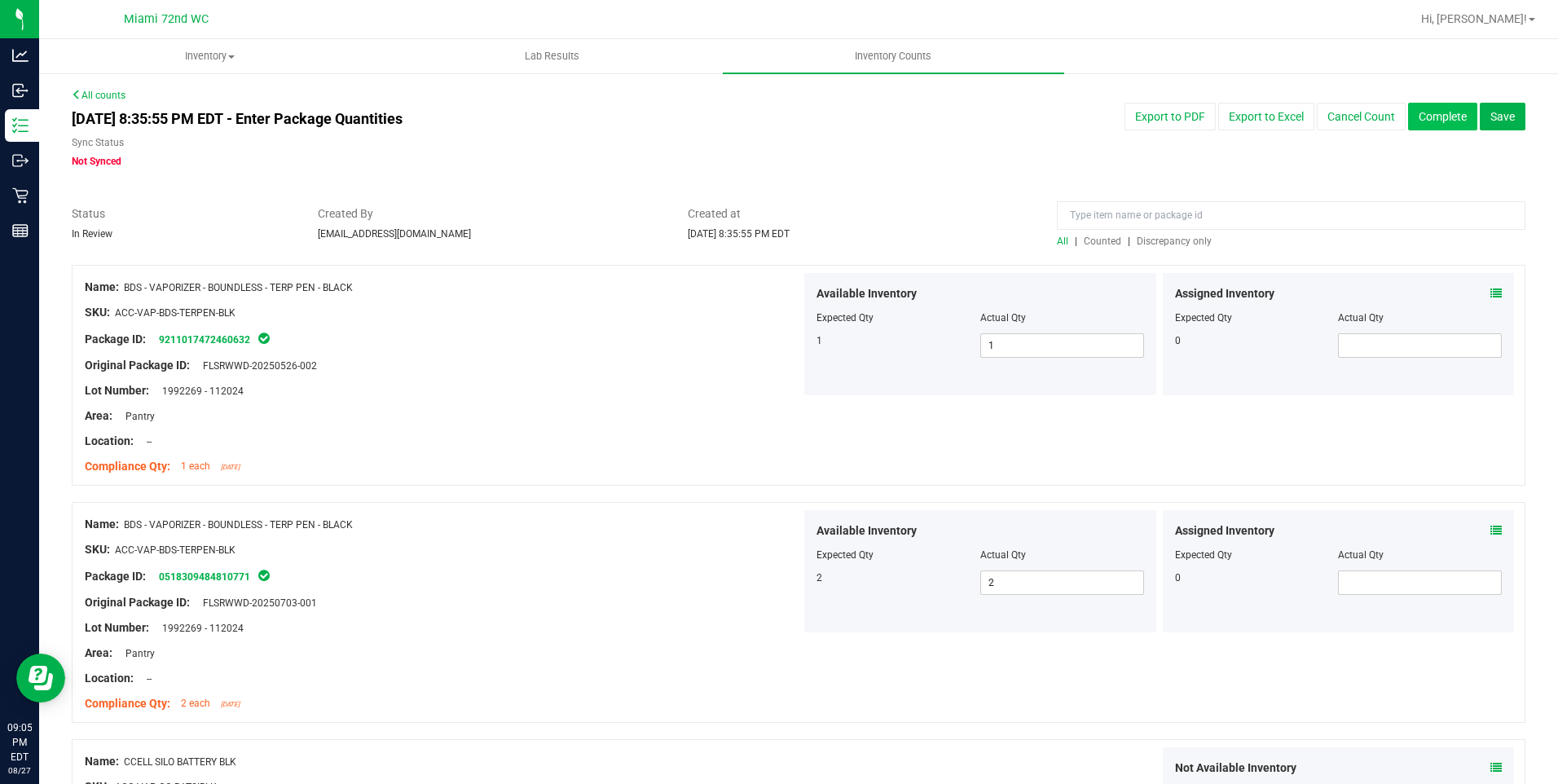
click at [1447, 125] on button "Complete" at bounding box center [1443, 116] width 69 height 28
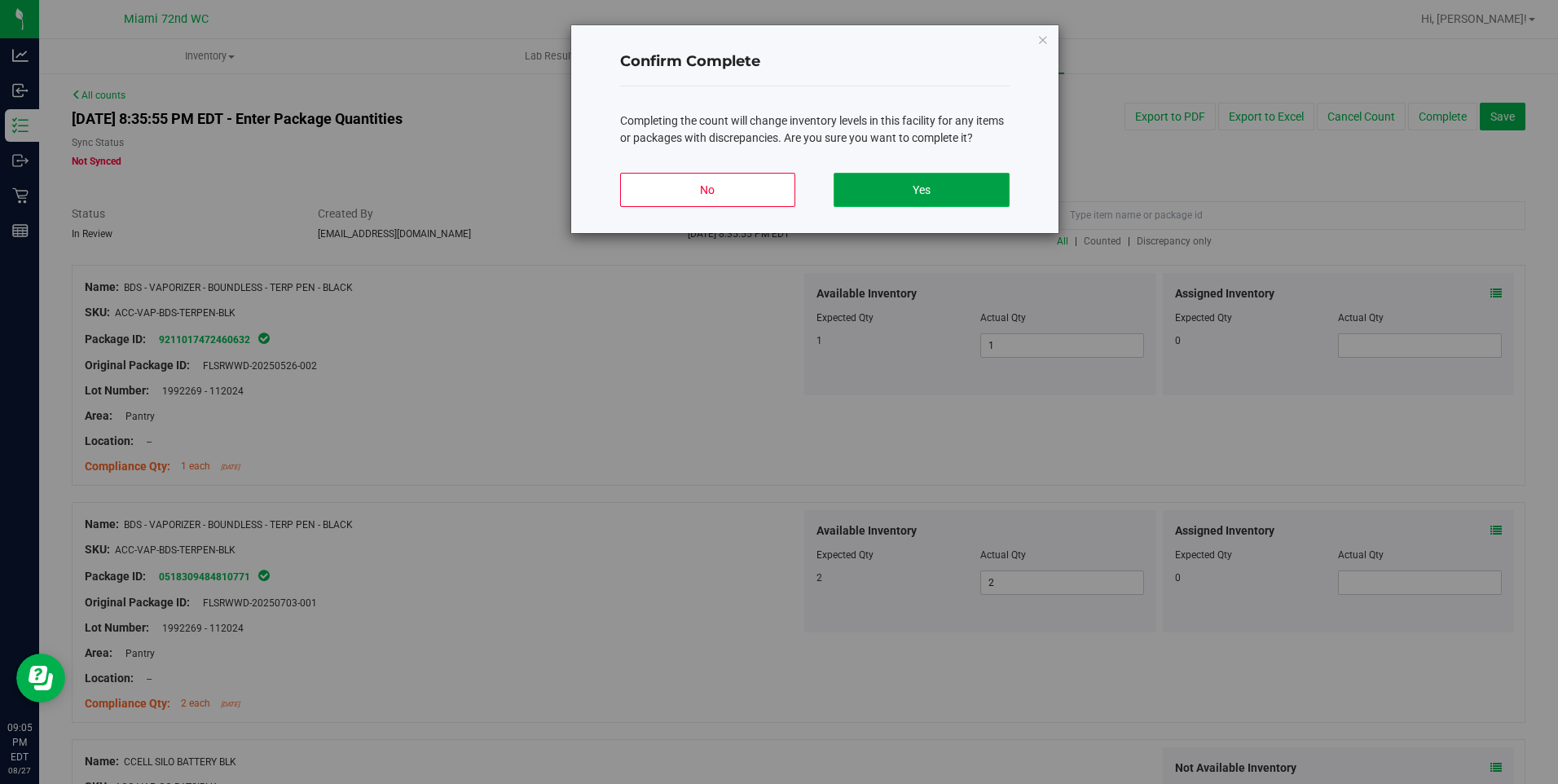
click at [961, 188] on button "Yes" at bounding box center [921, 190] width 175 height 35
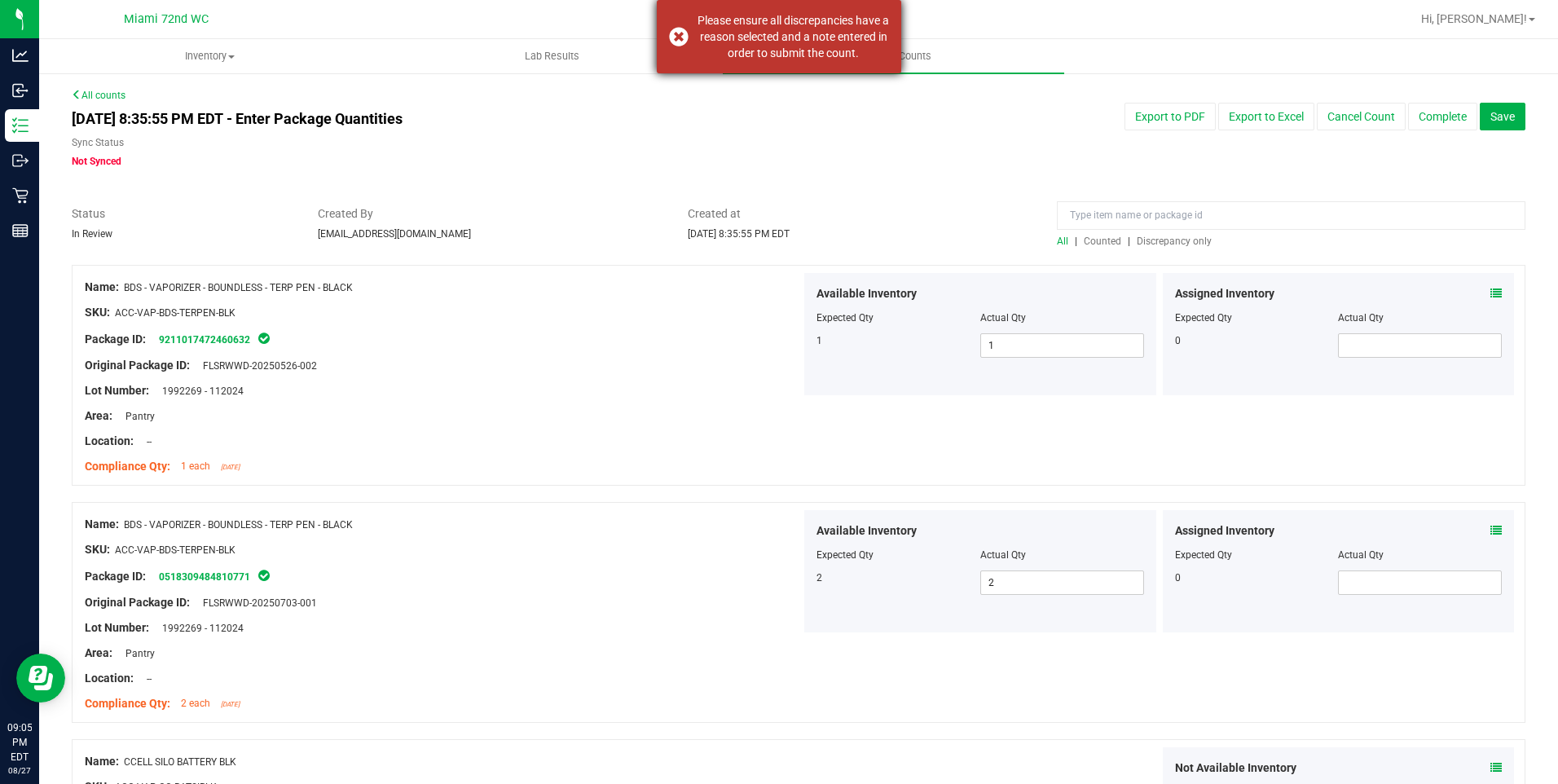
click at [666, 43] on div "Please ensure all discrepancies have a reason selected and a note entered in or…" at bounding box center [779, 37] width 244 height 73
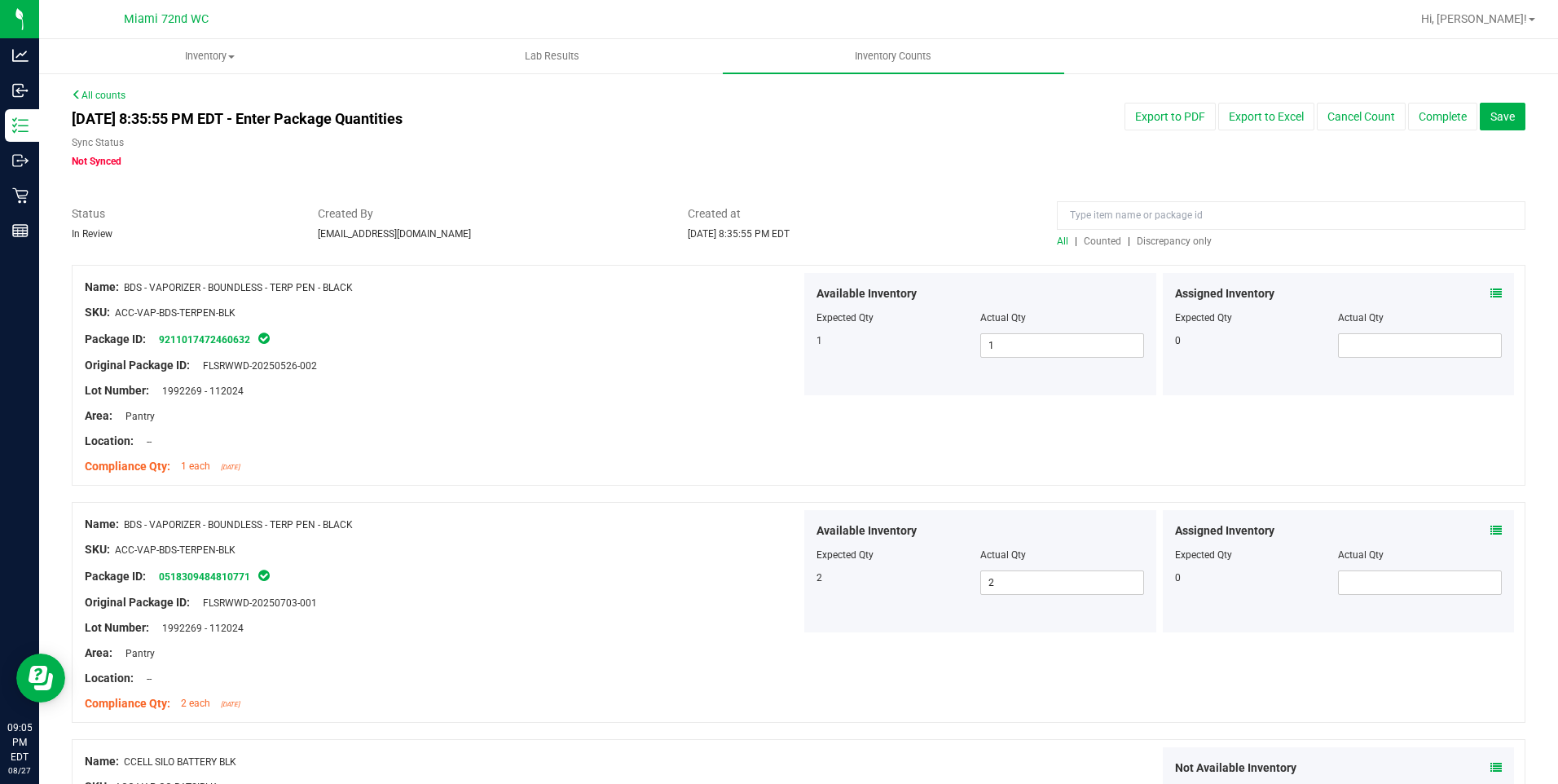
click at [1170, 245] on span "Discrepancy only" at bounding box center [1175, 241] width 75 height 12
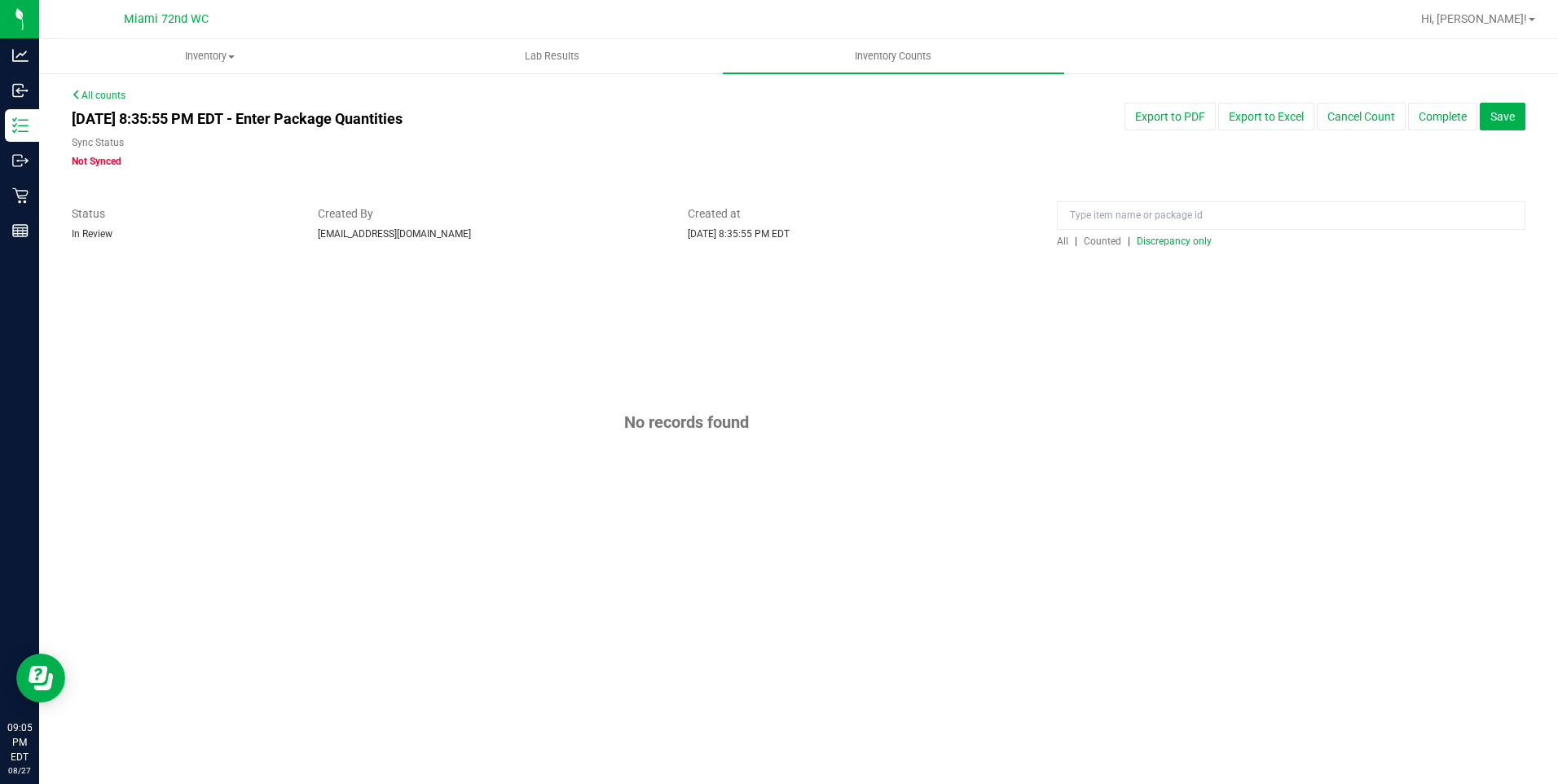
click at [1143, 238] on span "Discrepancy only" at bounding box center [1175, 241] width 75 height 12
click at [1494, 122] on span "Save" at bounding box center [1502, 116] width 24 height 13
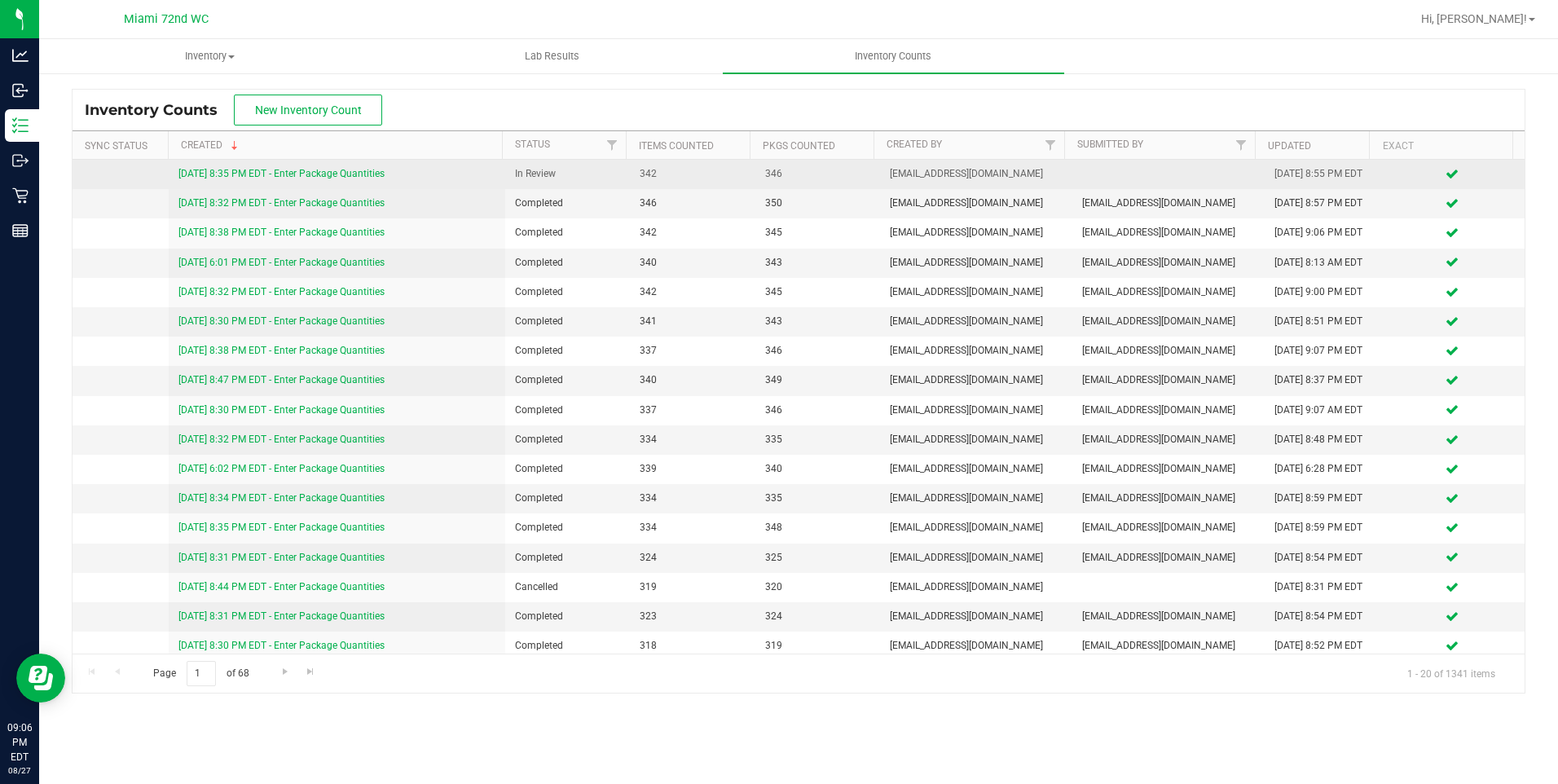
click at [341, 174] on link "[DATE] 8:35 PM EDT - Enter Package Quantities" at bounding box center [282, 174] width 206 height 12
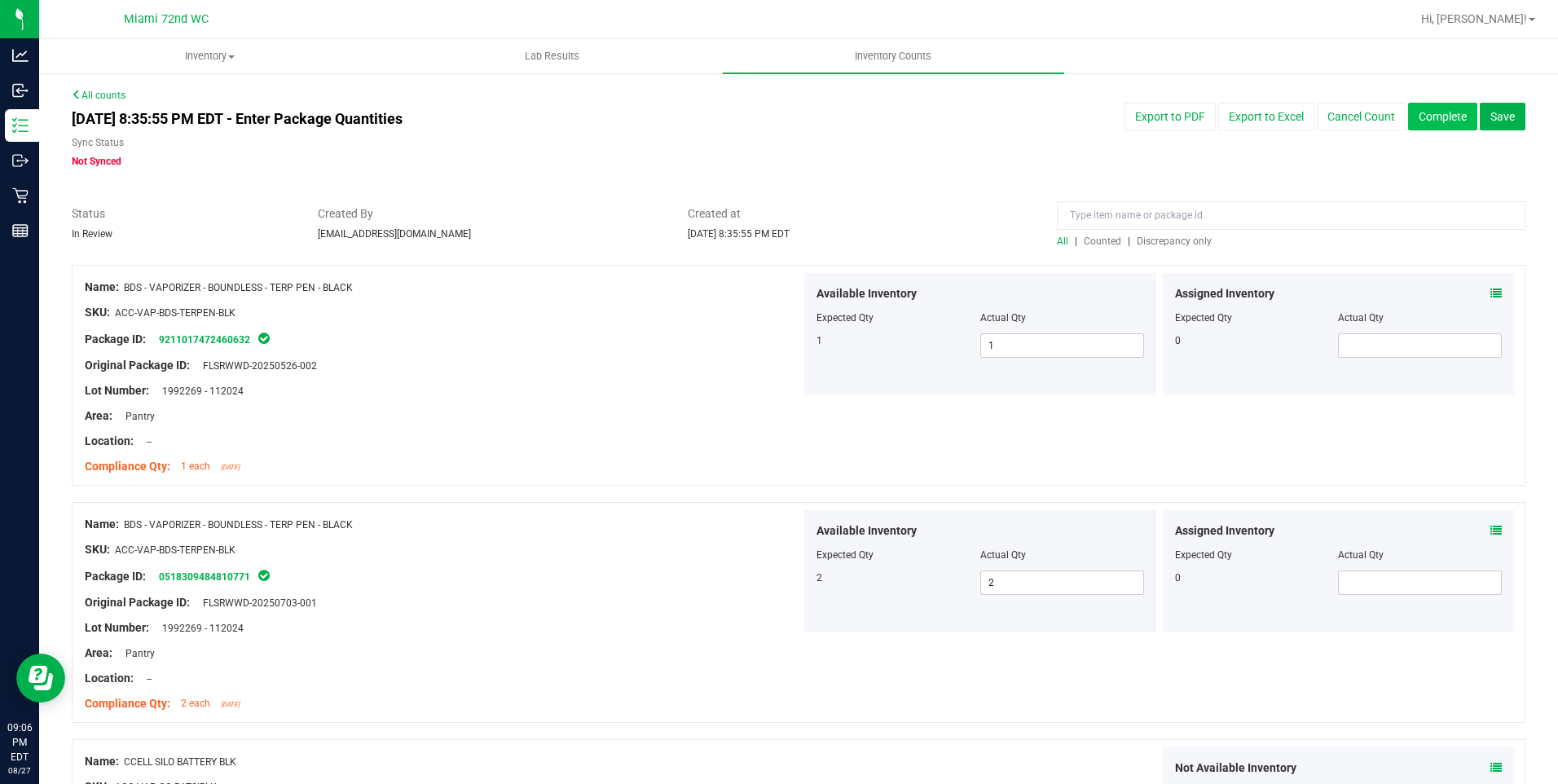
click at [1414, 120] on button "Complete" at bounding box center [1443, 116] width 69 height 28
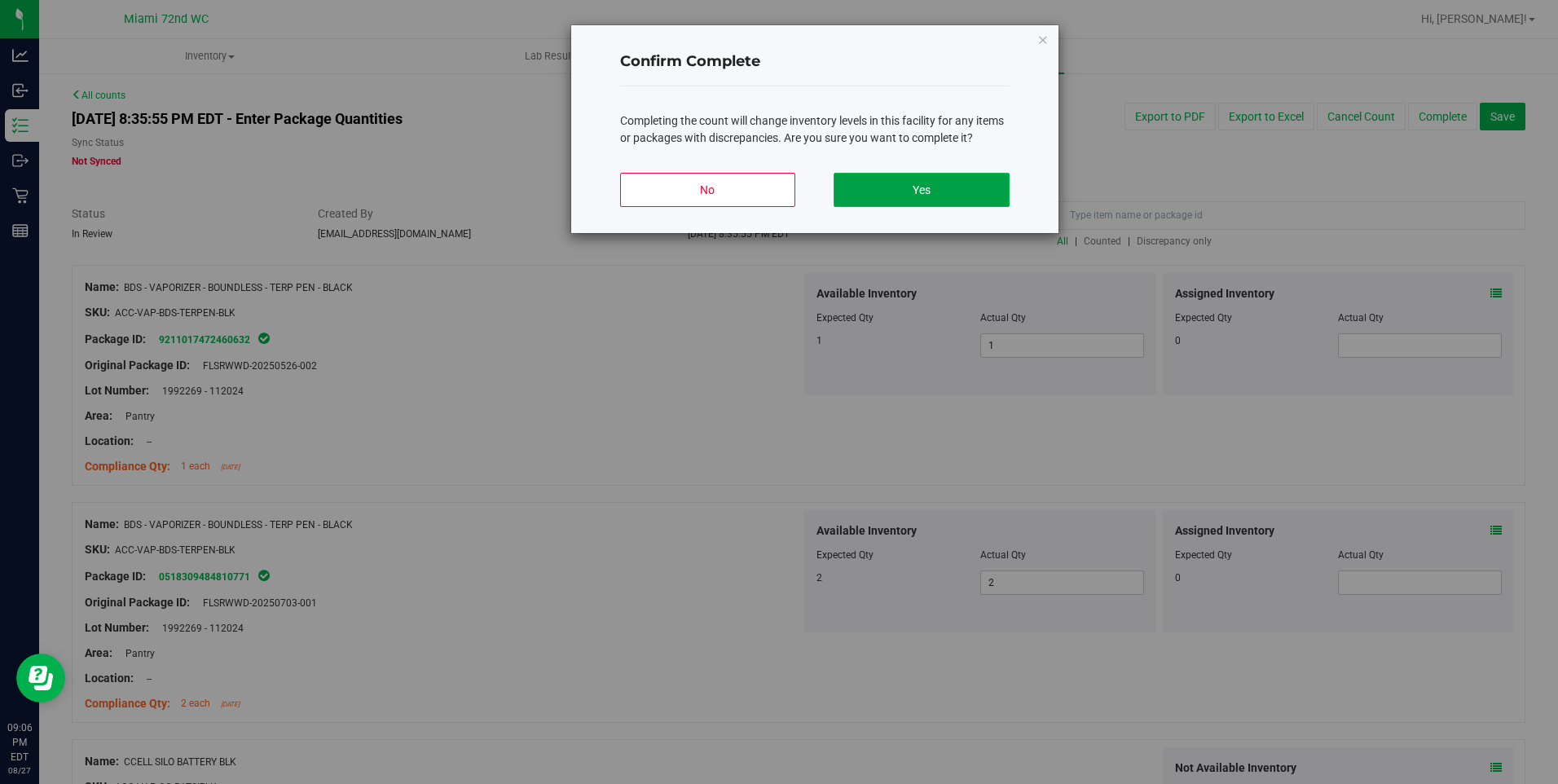
click at [950, 188] on button "Yes" at bounding box center [921, 190] width 175 height 35
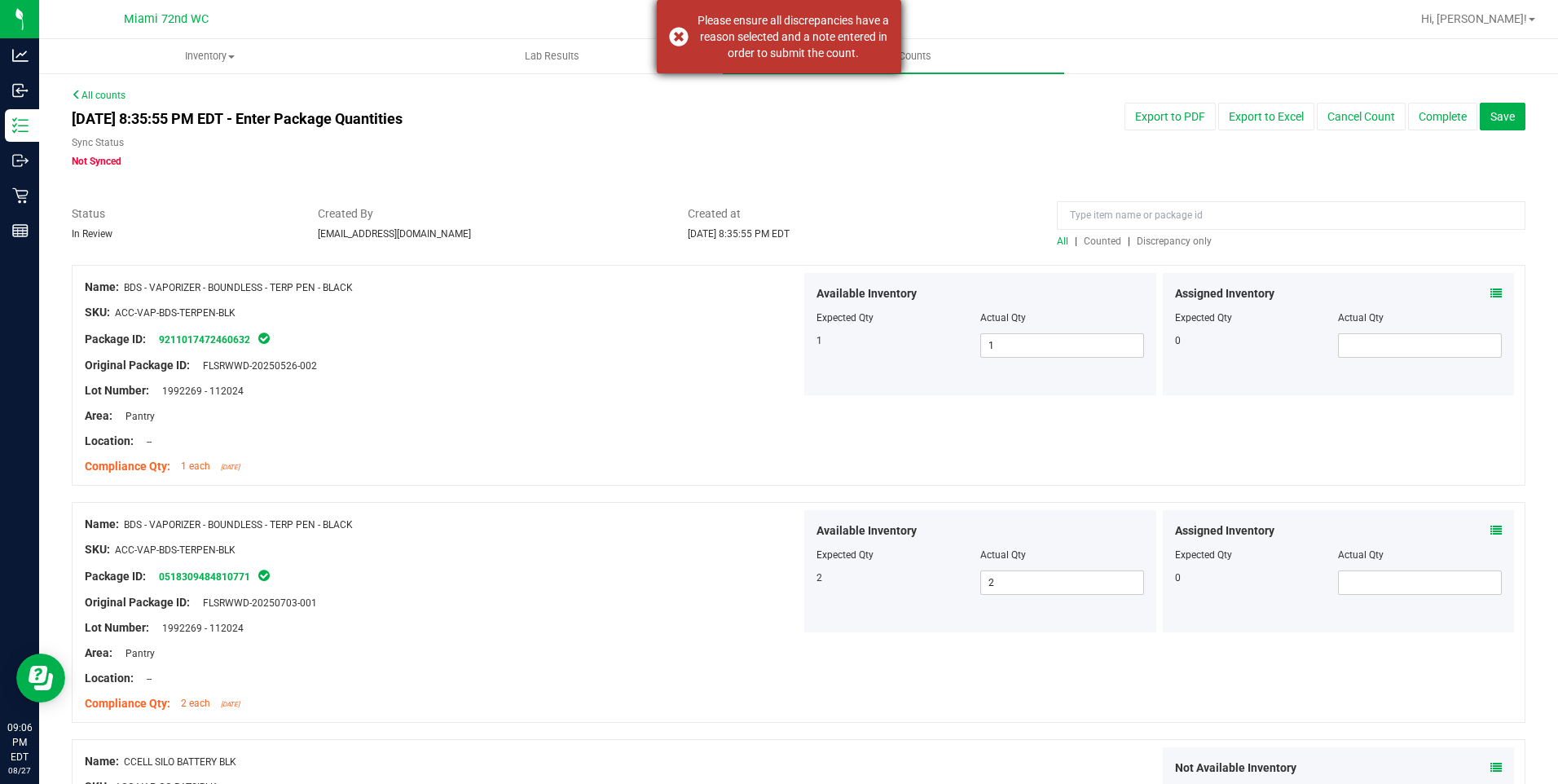
click at [665, 35] on div "Please ensure all discrepancies have a reason selected and a note entered in or…" at bounding box center [779, 37] width 244 height 73
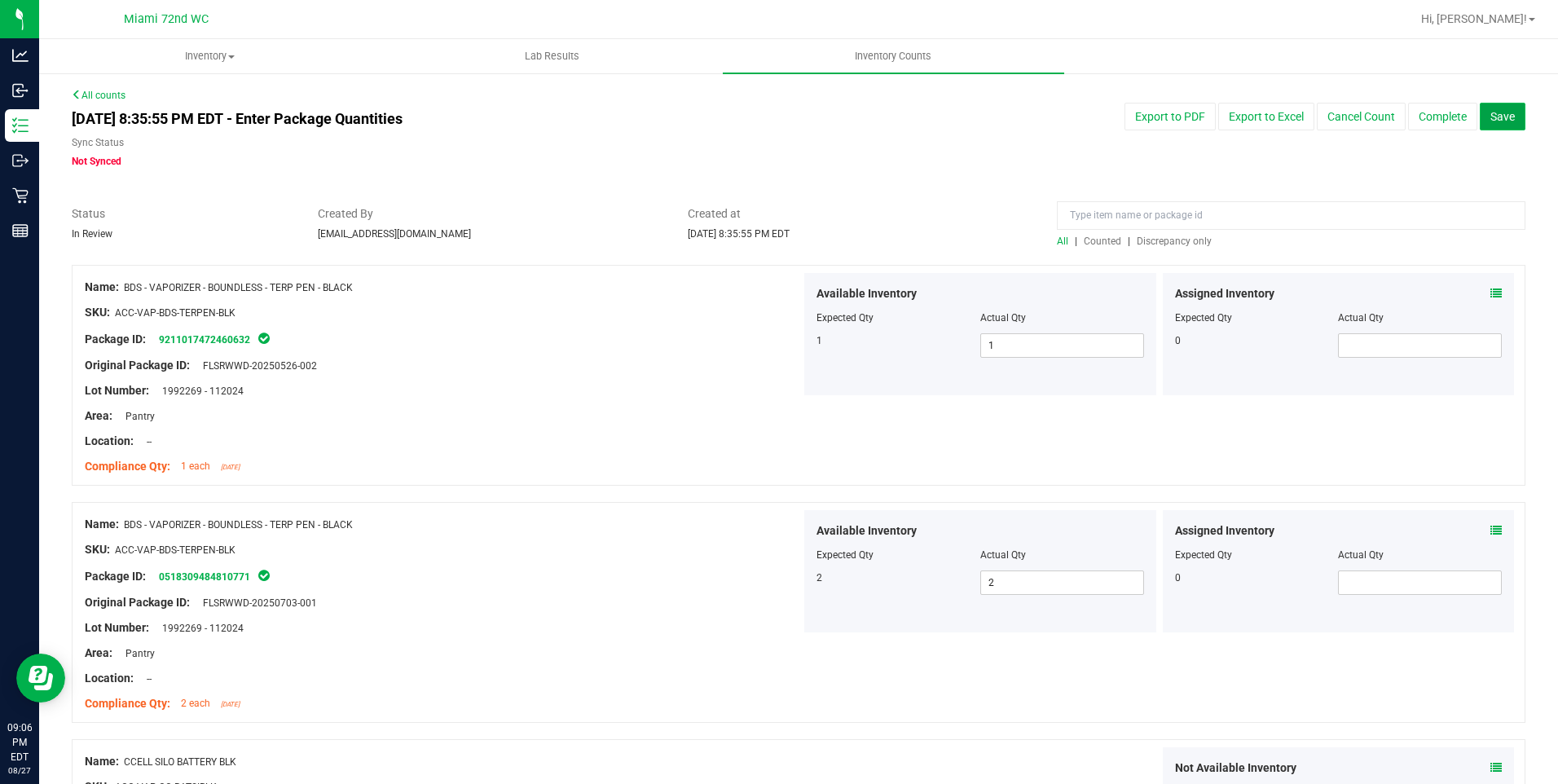
click at [1496, 121] on span "Save" at bounding box center [1502, 116] width 24 height 13
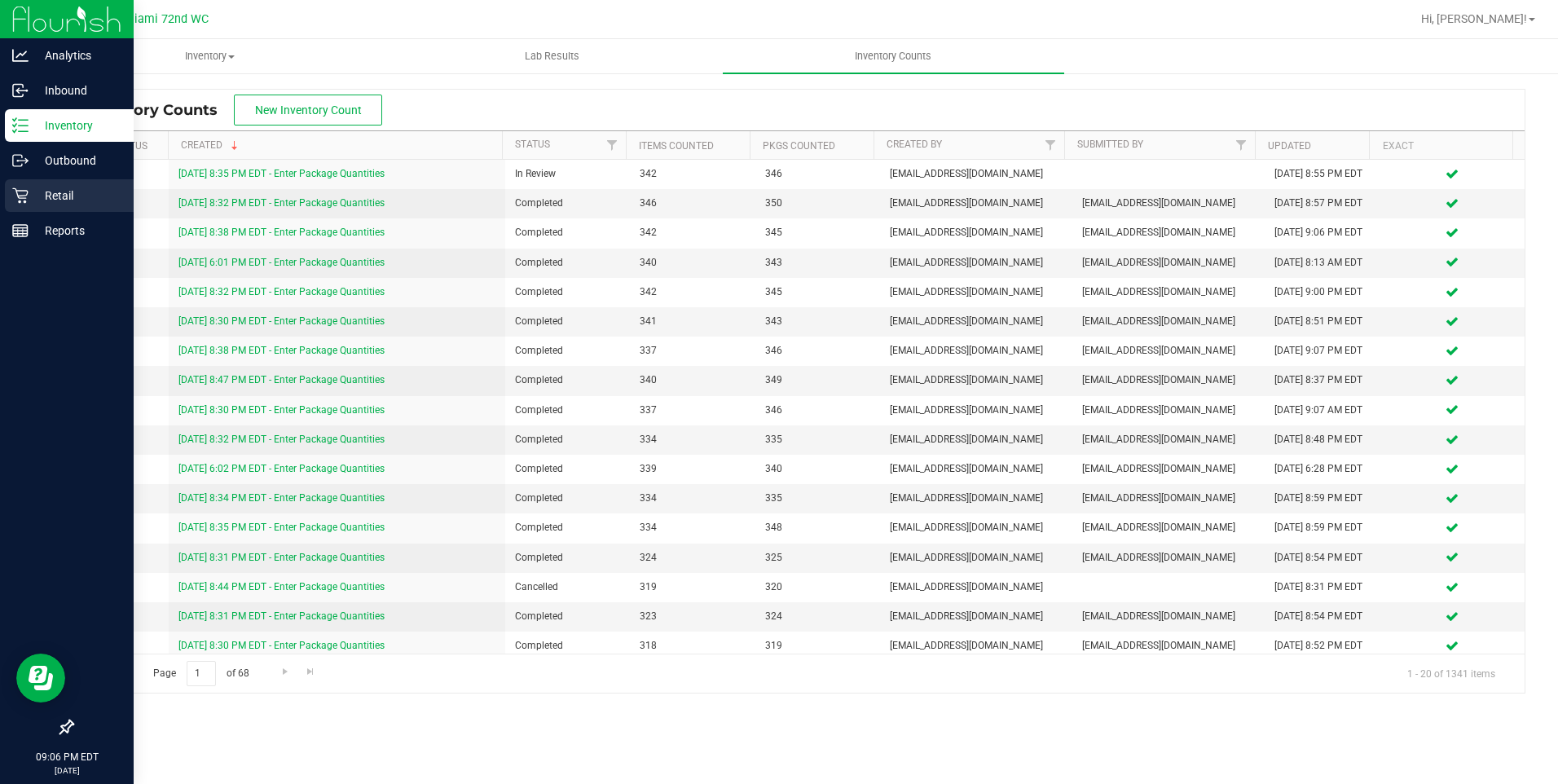
click at [51, 195] on p "Retail" at bounding box center [78, 195] width 98 height 19
